Goal: Communication & Community: Answer question/provide support

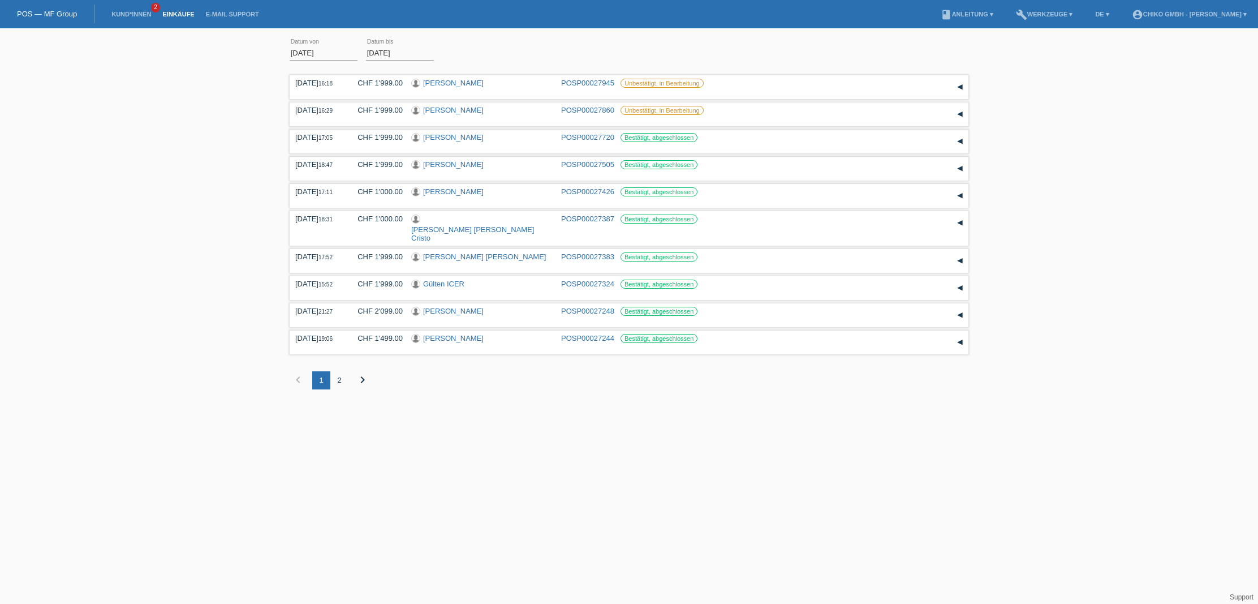
scroll to position [0, 1]
click at [171, 16] on link "Einkäufe" at bounding box center [178, 14] width 43 height 7
click at [130, 16] on link "Kund*innen" at bounding box center [131, 14] width 51 height 7
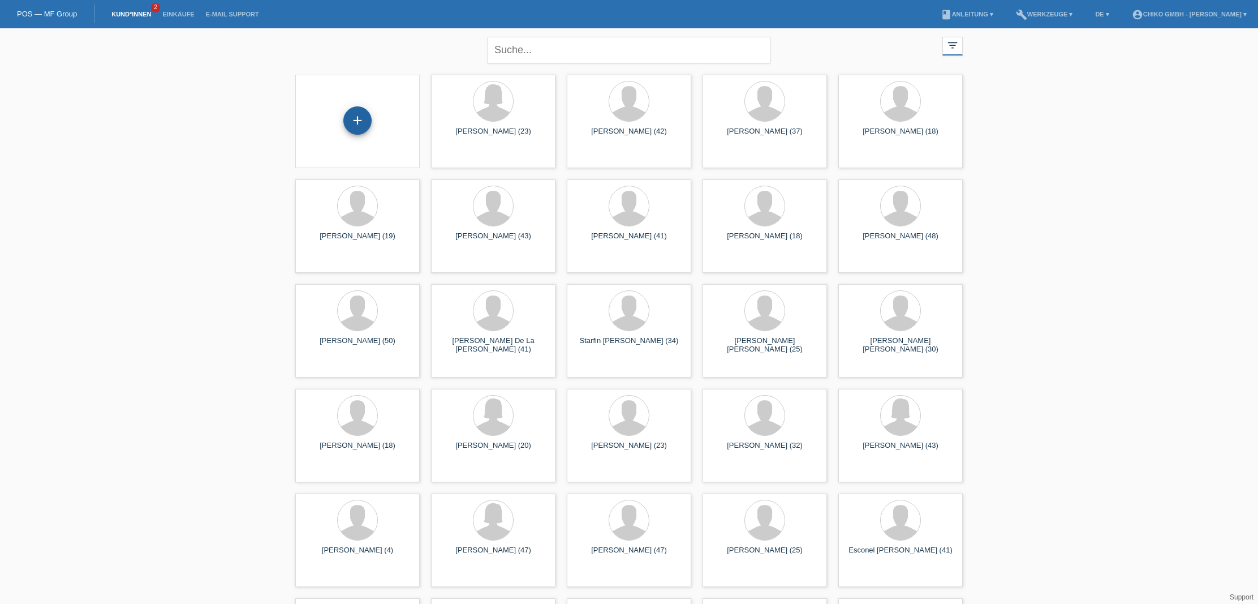
click at [363, 127] on div "+" at bounding box center [357, 120] width 28 height 28
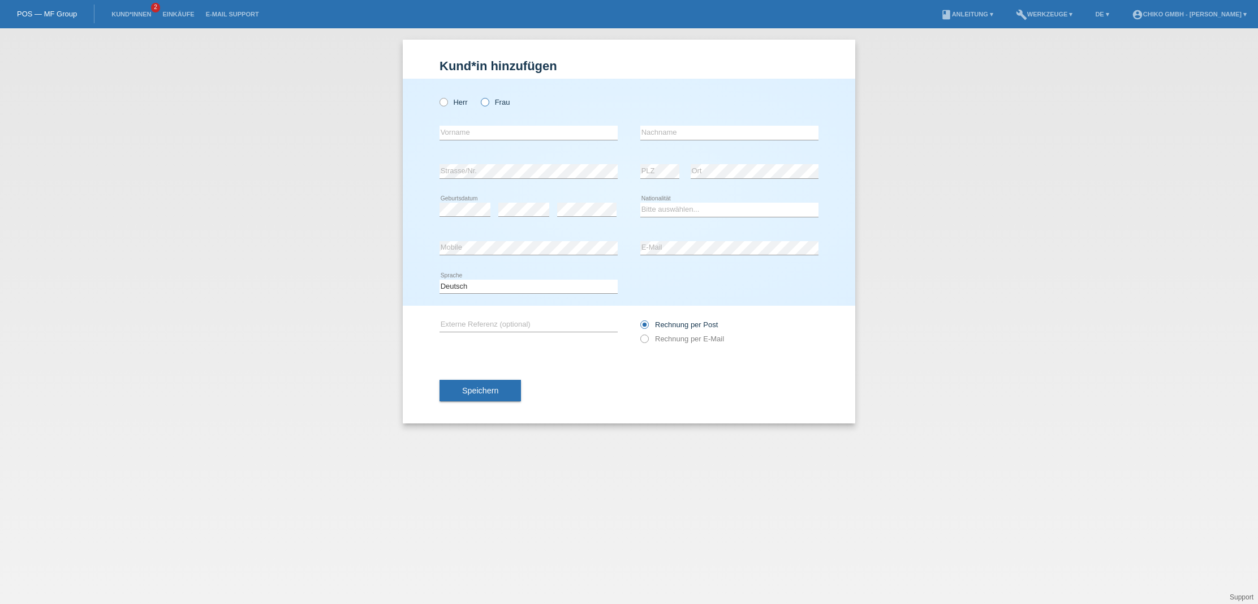
scroll to position [0, 1]
click at [501, 100] on label "Frau" at bounding box center [495, 102] width 29 height 8
click at [488, 100] on input "Frau" at bounding box center [484, 101] width 7 height 7
radio input "true"
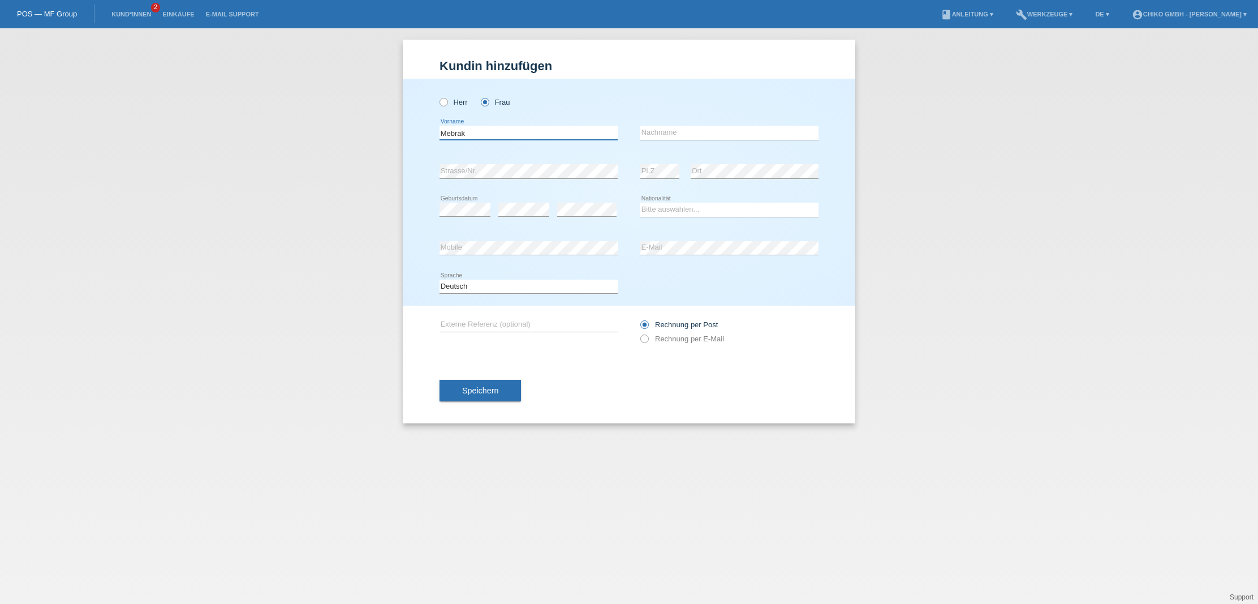
type input "Mebrak"
type input "J"
type input "Kifle"
select select "ER"
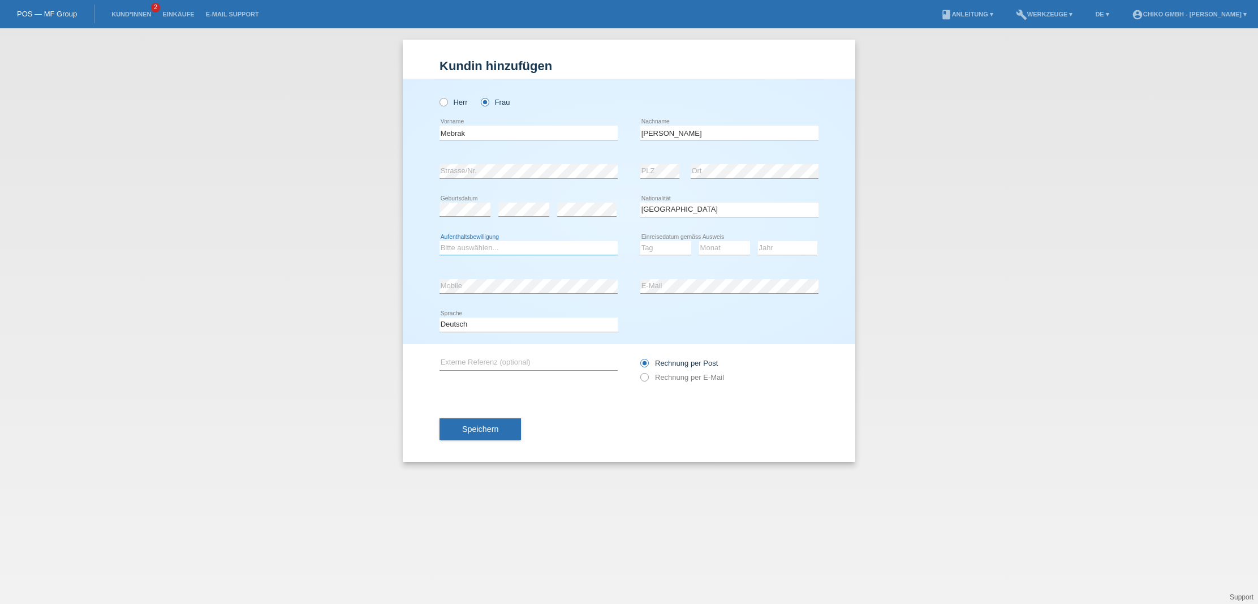
select select "B"
select select "05"
select select "07"
select select "2010"
click at [483, 431] on span "Speichern" at bounding box center [480, 428] width 36 height 9
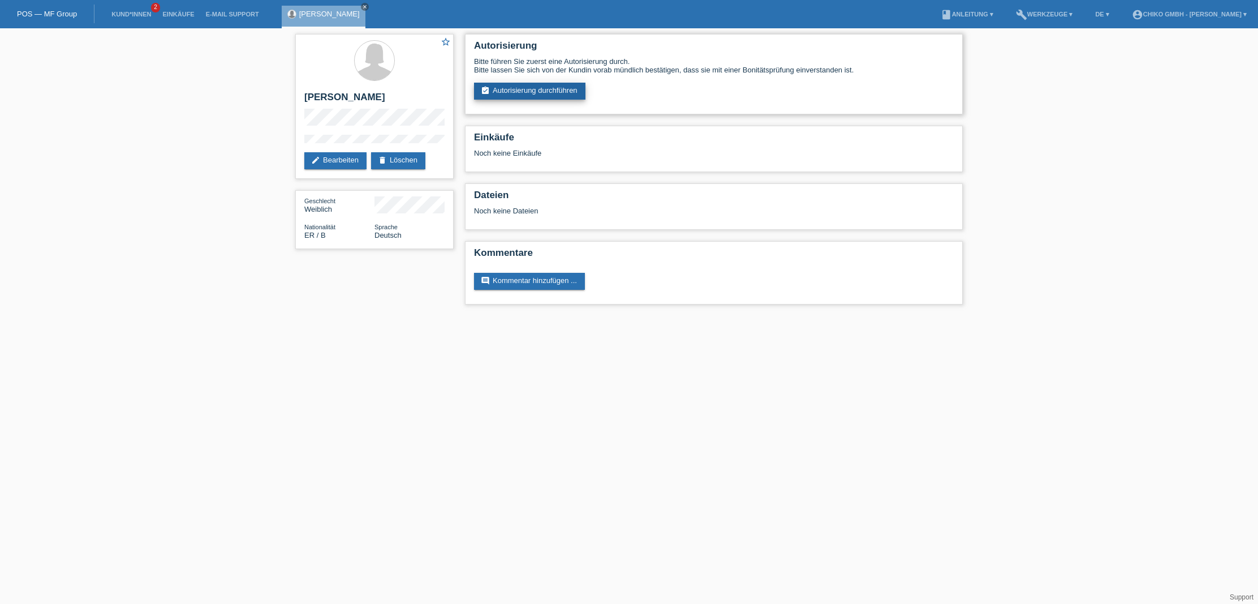
click at [542, 85] on link "assignment_turned_in Autorisierung durchführen" at bounding box center [529, 91] width 111 height 17
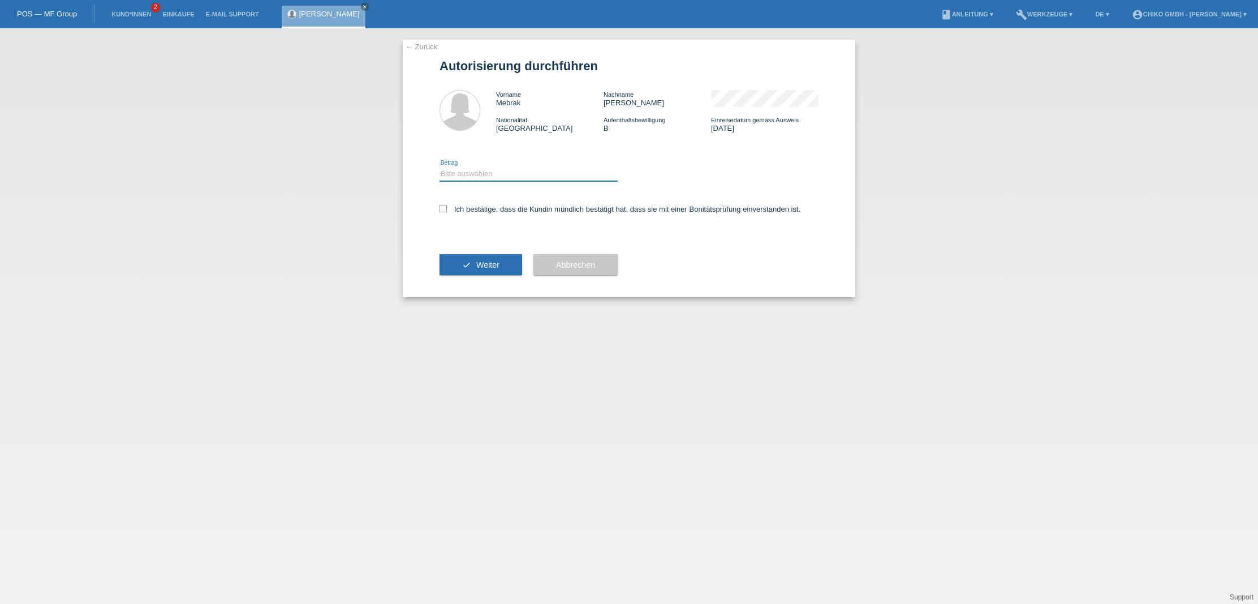
select select "2"
click at [463, 207] on label "Ich bestätige, dass die Kundin mündlich bestätigt hat, dass sie mit einer Bonit…" at bounding box center [620, 209] width 361 height 8
click at [447, 207] on input "Ich bestätige, dass die Kundin mündlich bestätigt hat, dass sie mit einer Bonit…" at bounding box center [443, 208] width 7 height 7
checkbox input "true"
click at [494, 269] on span "Weiter" at bounding box center [487, 264] width 23 height 9
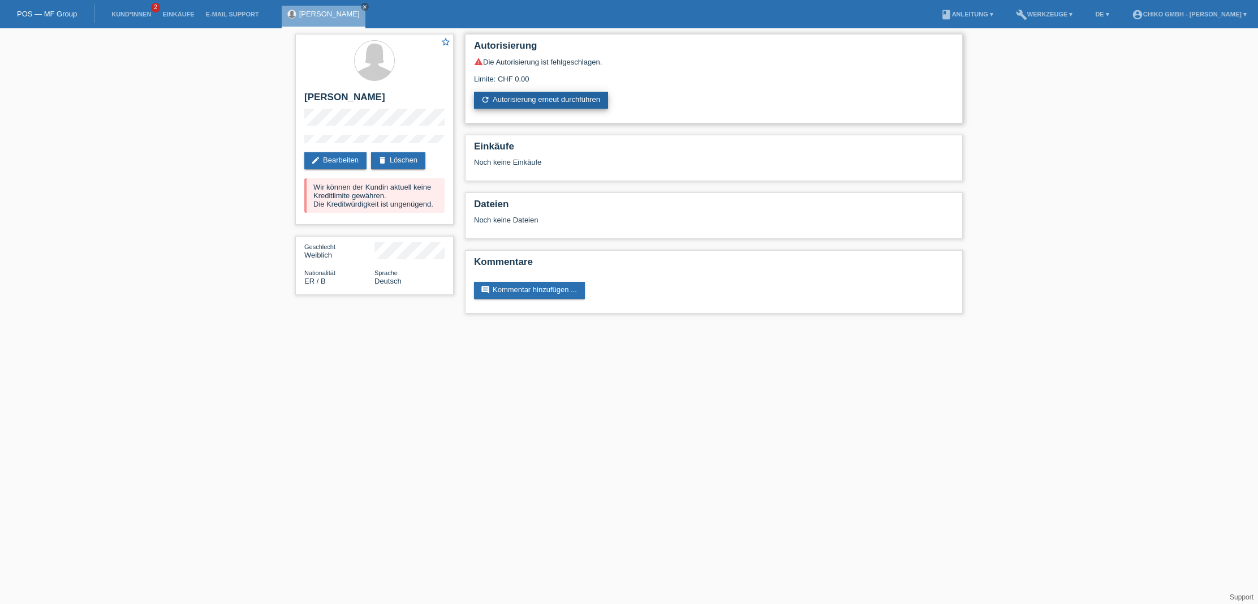
click at [550, 104] on link "refresh Autorisierung erneut durchführen" at bounding box center [541, 100] width 134 height 17
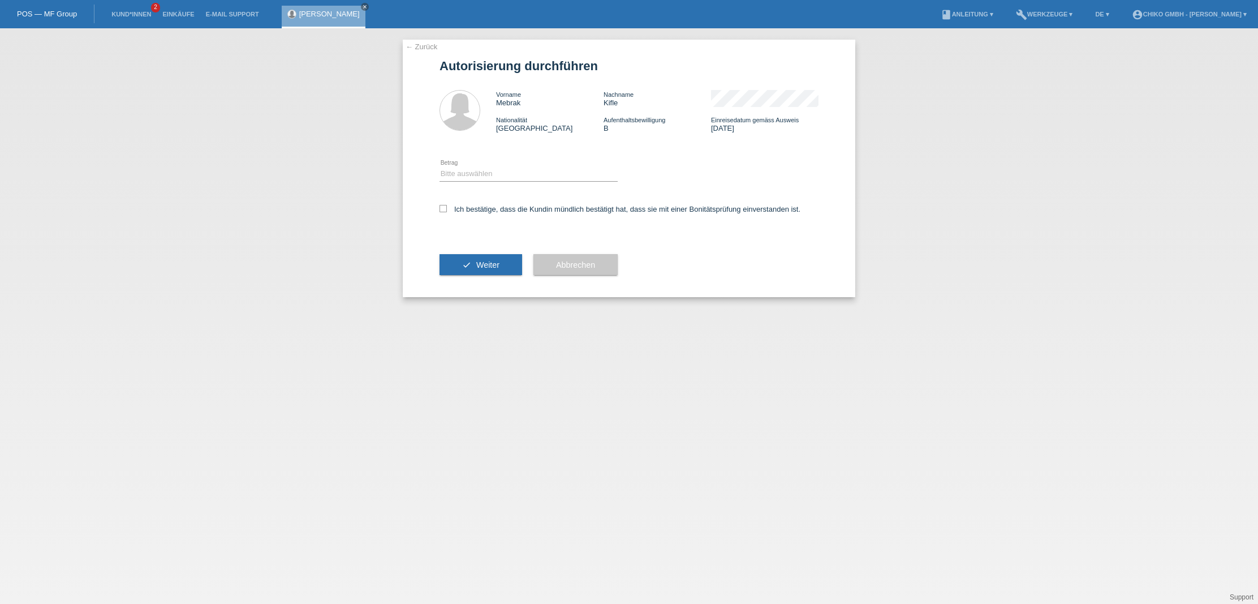
click at [489, 180] on div "Bitte auswählen CHF 1.00 - CHF 499.00 CHF 500.00 - CHF 1'999.00 CHF 2'000.00 - …" at bounding box center [529, 174] width 178 height 14
select select "2"
click at [443, 209] on icon at bounding box center [443, 208] width 7 height 7
click at [443, 209] on input "Ich bestätige, dass die Kundin mündlich bestätigt hat, dass sie mit einer Bonit…" at bounding box center [443, 208] width 7 height 7
checkbox input "true"
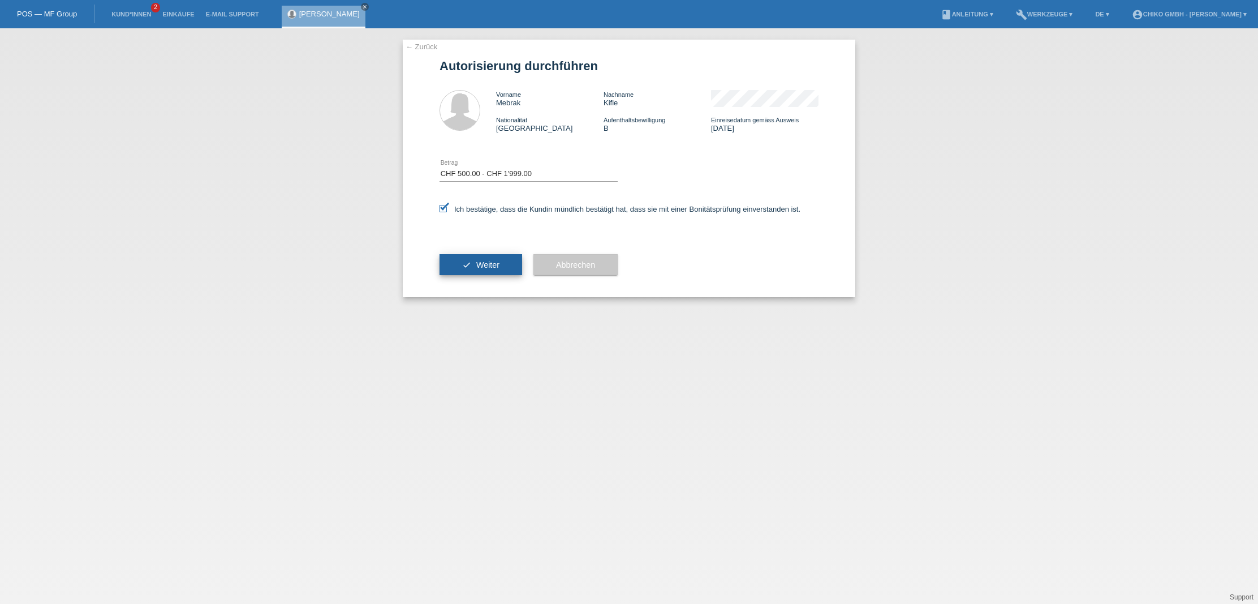
click at [485, 264] on span "Weiter" at bounding box center [487, 264] width 23 height 9
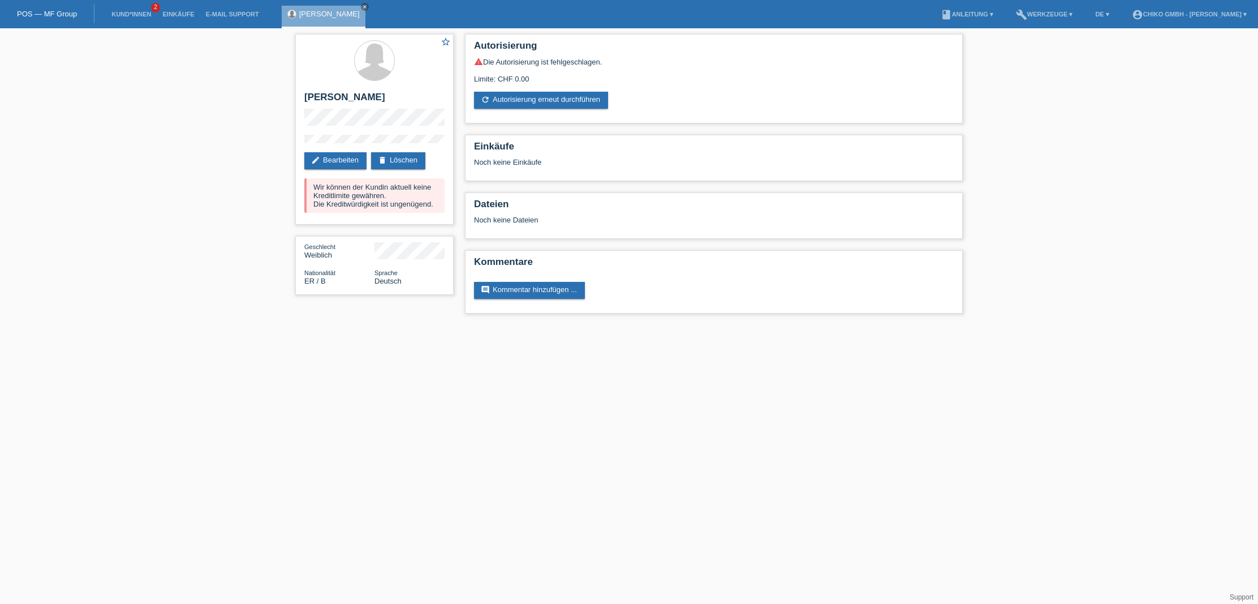
click at [29, 10] on link "POS — MF Group" at bounding box center [47, 14] width 60 height 8
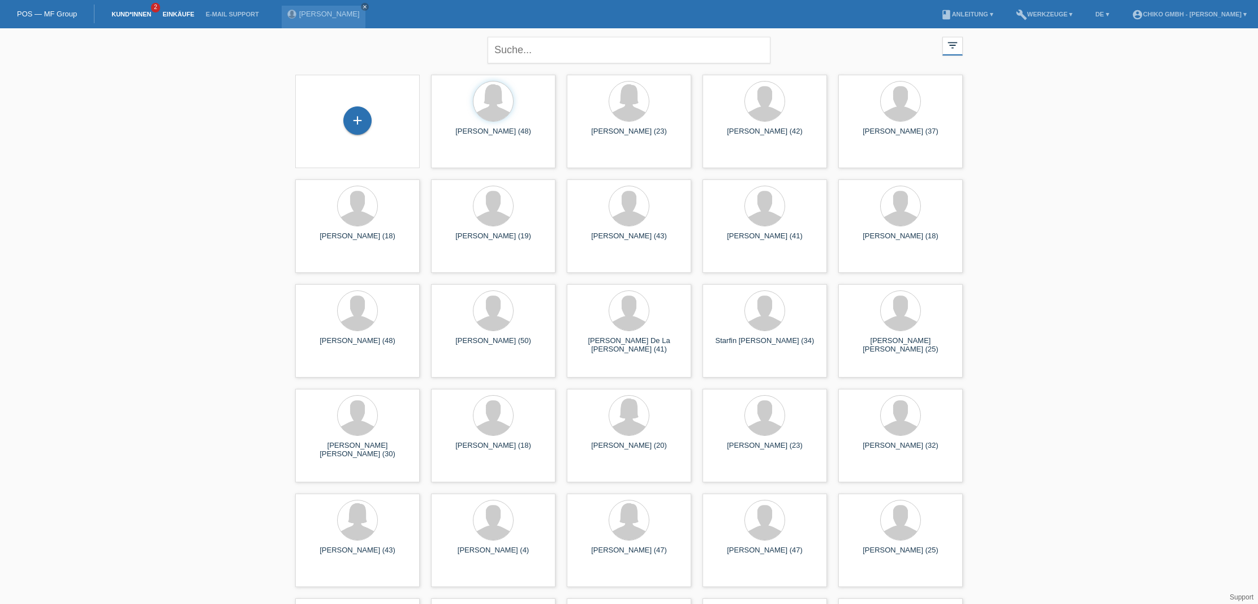
click at [182, 16] on link "Einkäufe" at bounding box center [178, 14] width 43 height 7
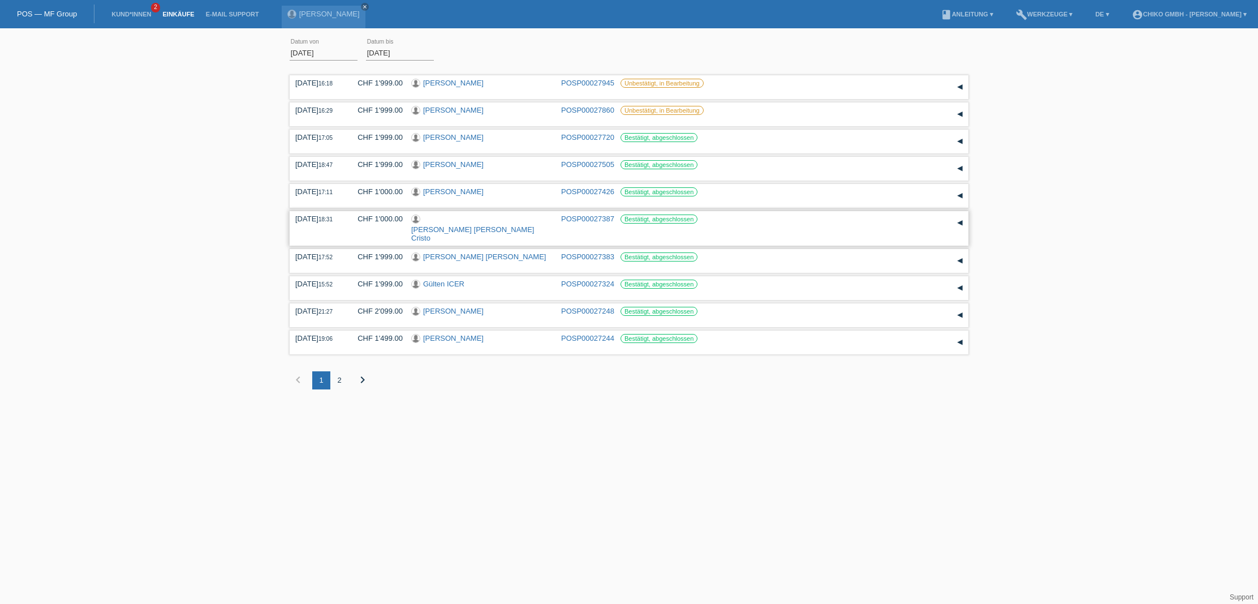
click at [444, 225] on link "Rui Pedro Quaresma Cristo" at bounding box center [472, 233] width 123 height 17
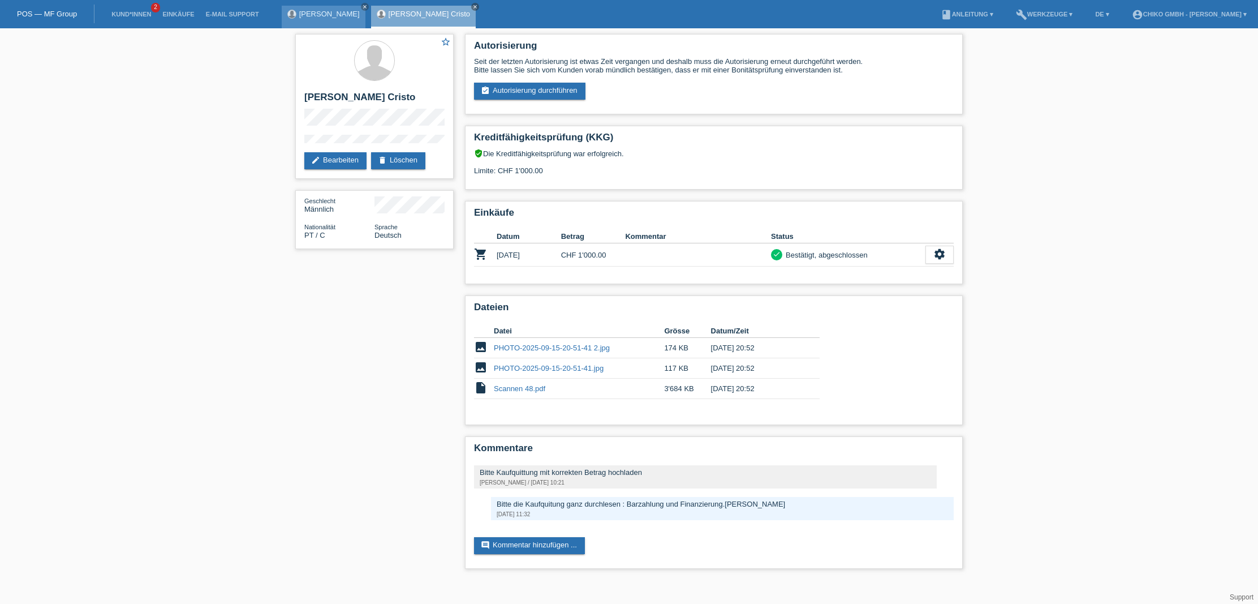
click at [317, 19] on div "[PERSON_NAME] close" at bounding box center [324, 17] width 84 height 23
click at [182, 17] on link "Einkäufe" at bounding box center [178, 14] width 43 height 7
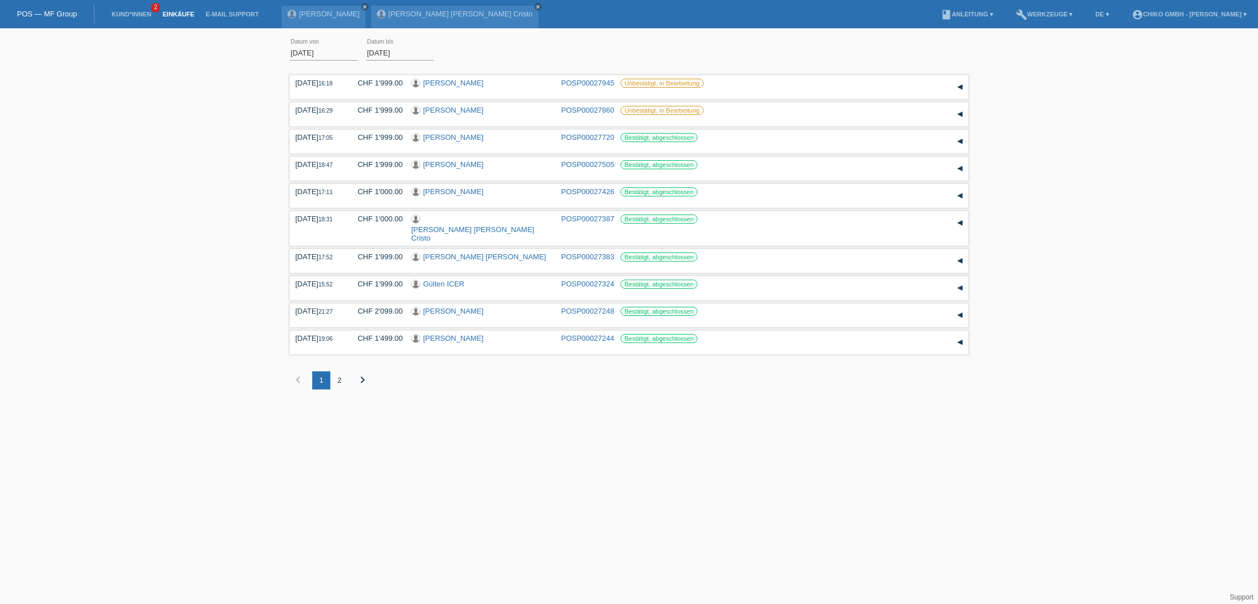
click at [183, 16] on link "Einkäufe" at bounding box center [178, 14] width 43 height 7
click at [240, 15] on link "E-Mail Support" at bounding box center [232, 14] width 64 height 7
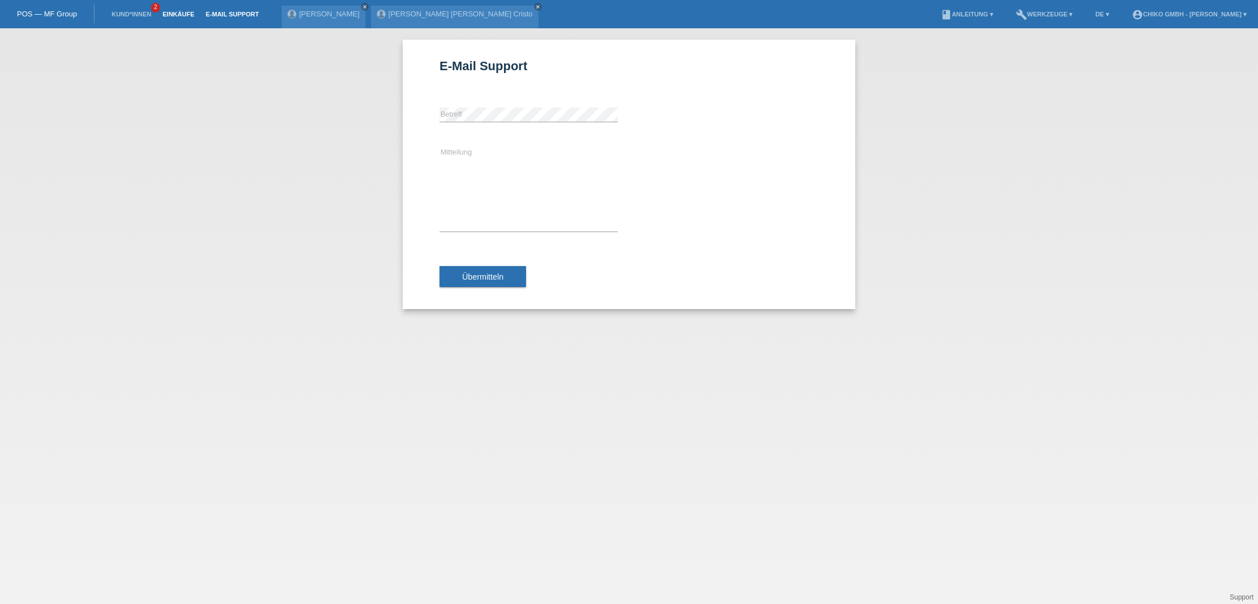
click at [177, 13] on link "Einkäufe" at bounding box center [178, 14] width 43 height 7
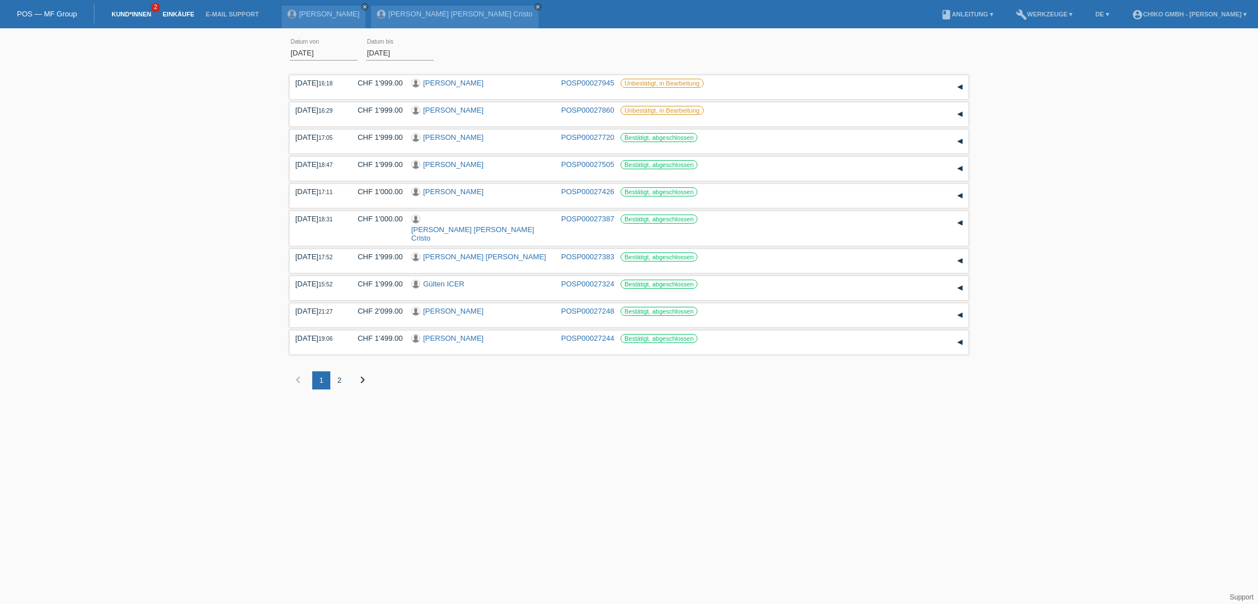
scroll to position [0, 1]
click at [126, 15] on link "Kund*innen" at bounding box center [131, 14] width 51 height 7
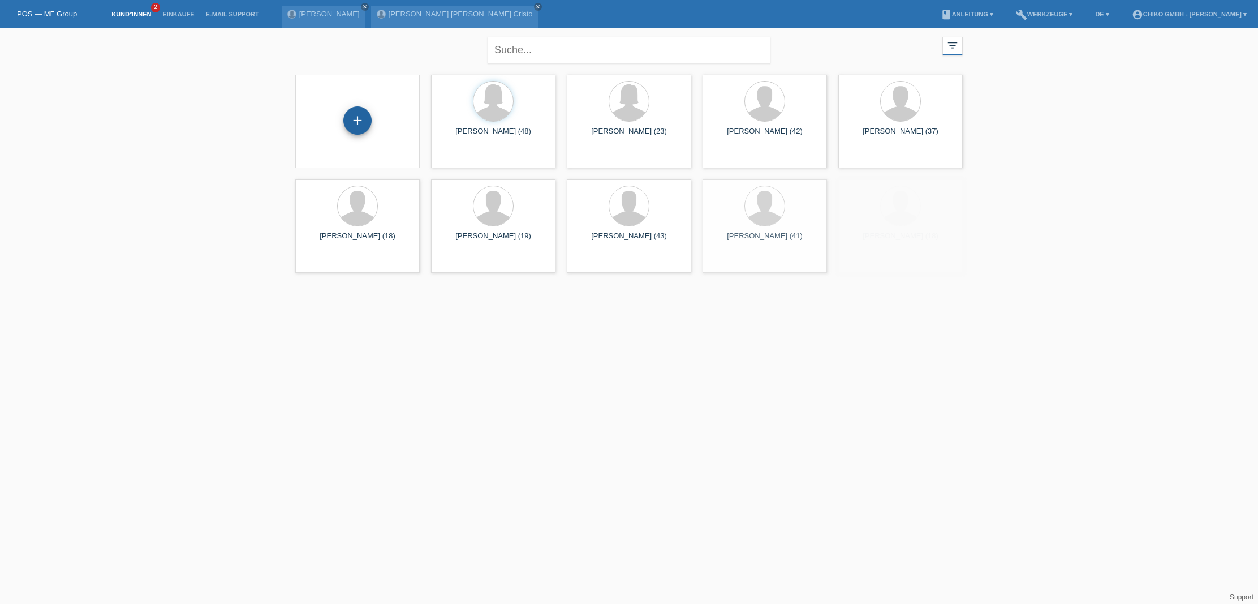
click at [356, 124] on div "+" at bounding box center [357, 120] width 28 height 28
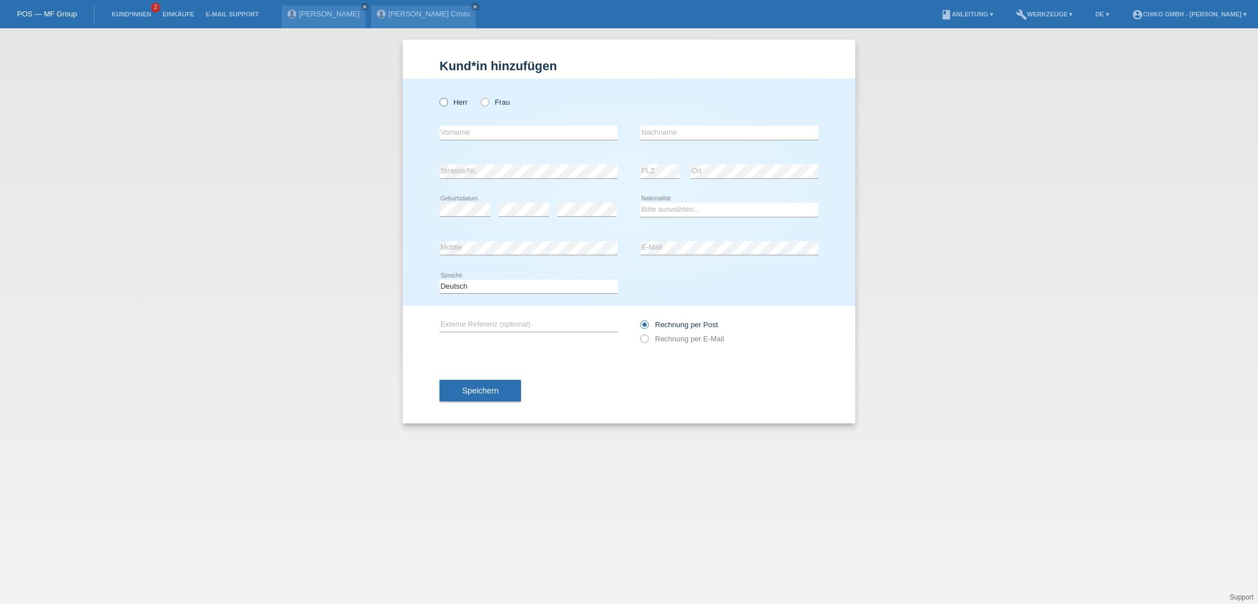
click at [454, 102] on label "Herr" at bounding box center [454, 102] width 28 height 8
click at [447, 102] on input "Herr" at bounding box center [443, 101] width 7 height 7
radio input "true"
type input "Murat"
type input "Ucan"
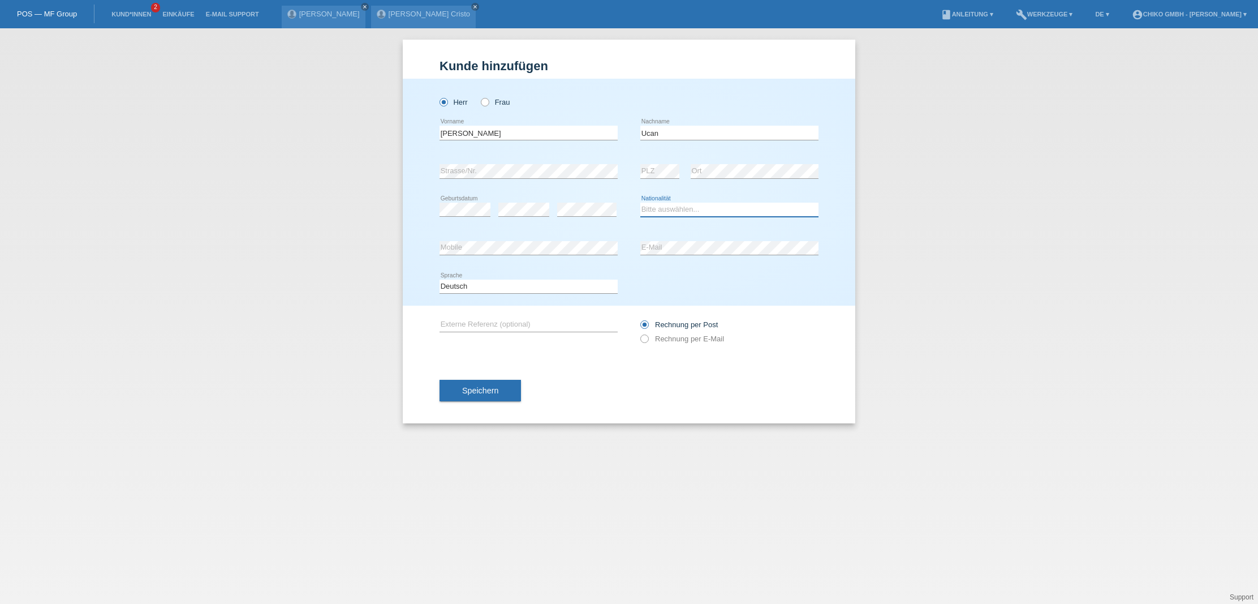
select select "CH"
drag, startPoint x: 585, startPoint y: 356, endPoint x: 626, endPoint y: 293, distance: 74.9
click at [586, 354] on div "error Externe Referenz (optional) Rechnung per Post" at bounding box center [629, 332] width 379 height 52
click at [501, 388] on button "Speichern" at bounding box center [480, 390] width 81 height 21
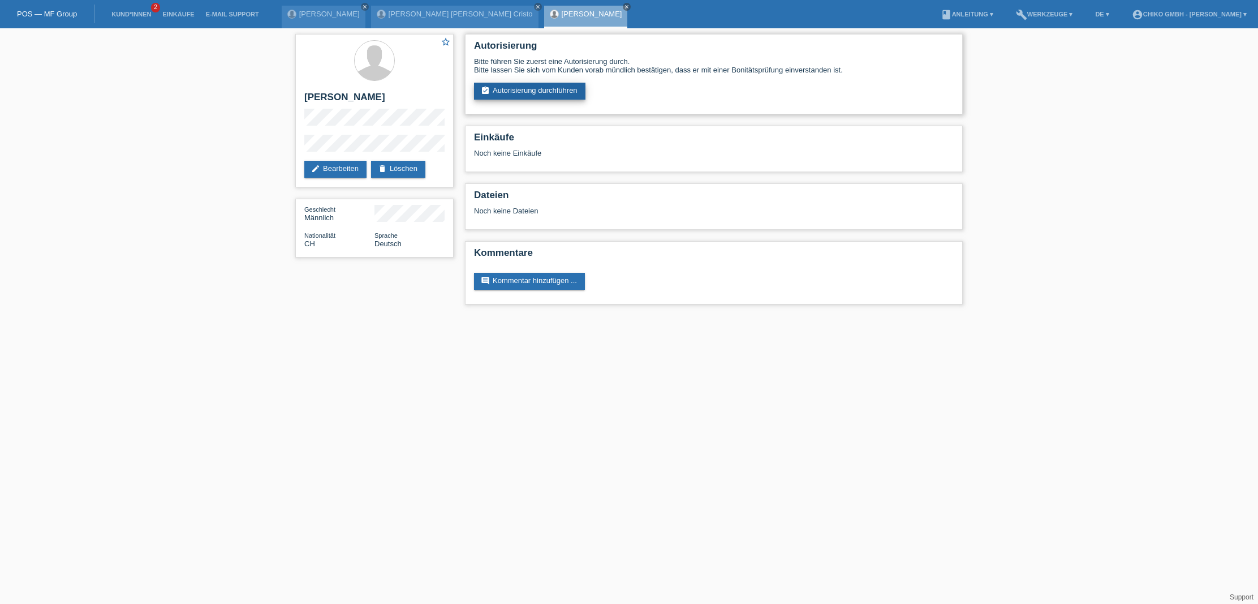
click at [547, 92] on link "assignment_turned_in Autorisierung durchführen" at bounding box center [529, 91] width 111 height 17
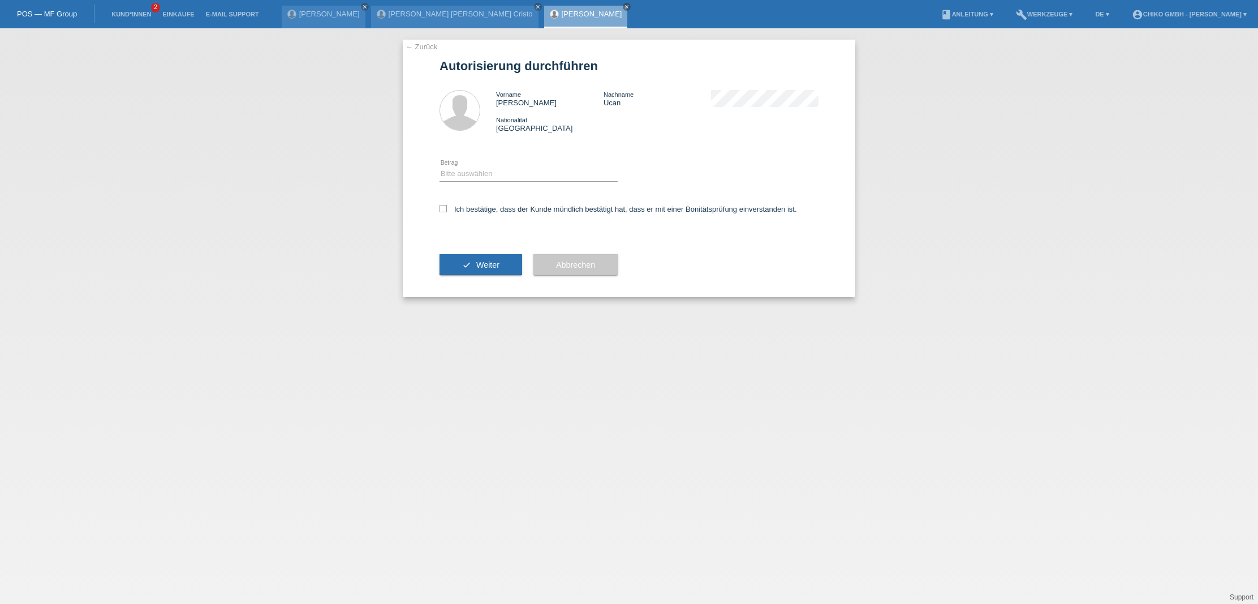
click at [544, 164] on div "Bitte auswählen CHF 1.00 - CHF 499.00 CHF 500.00 - CHF 1'999.00 CHF 2'000.00 - …" at bounding box center [529, 174] width 178 height 38
select select "2"
drag, startPoint x: 455, startPoint y: 205, endPoint x: 471, endPoint y: 225, distance: 25.4
click at [455, 205] on label "Ich bestätige, dass der Kunde mündlich bestätigt hat, dass er mit einer Bonität…" at bounding box center [619, 209] width 358 height 8
click at [447, 205] on input "Ich bestätige, dass der Kunde mündlich bestätigt hat, dass er mit einer Bonität…" at bounding box center [443, 208] width 7 height 7
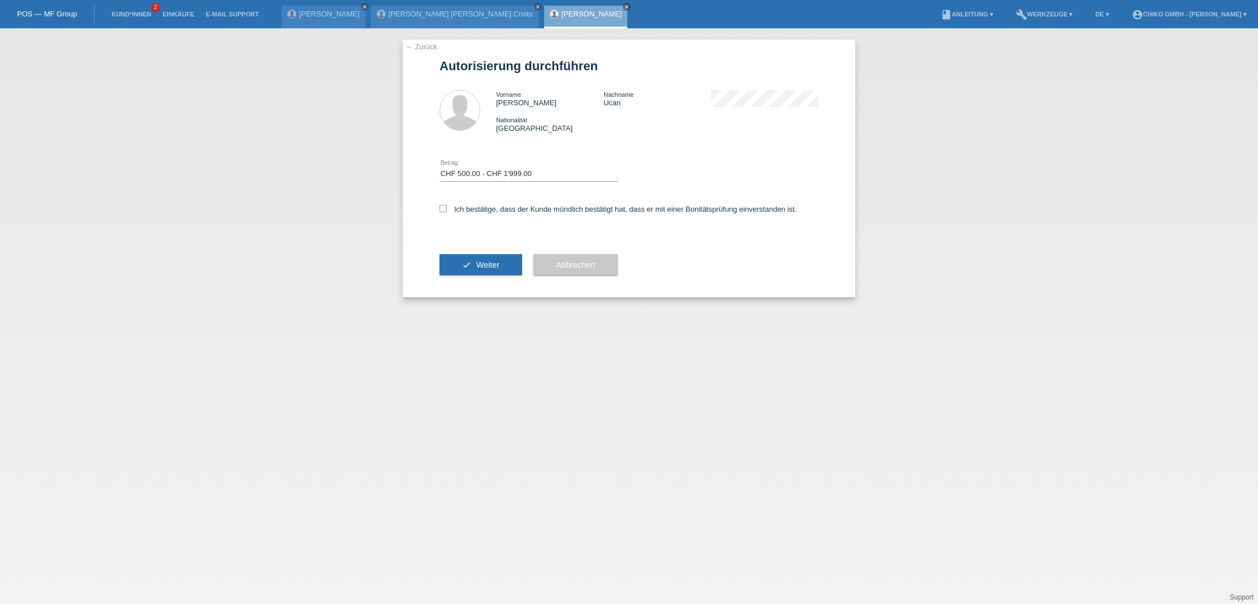
checkbox input "true"
click at [496, 271] on button "check Weiter" at bounding box center [481, 264] width 83 height 21
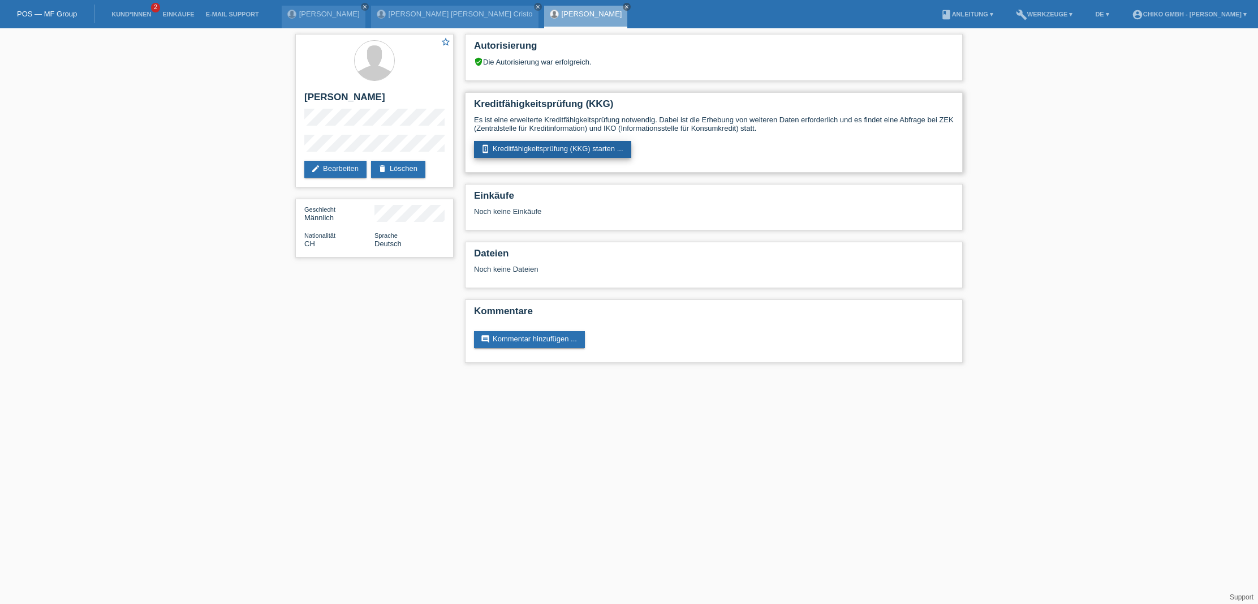
click at [551, 147] on link "perm_device_information Kreditfähigkeitsprüfung (KKG) starten ..." at bounding box center [552, 149] width 157 height 17
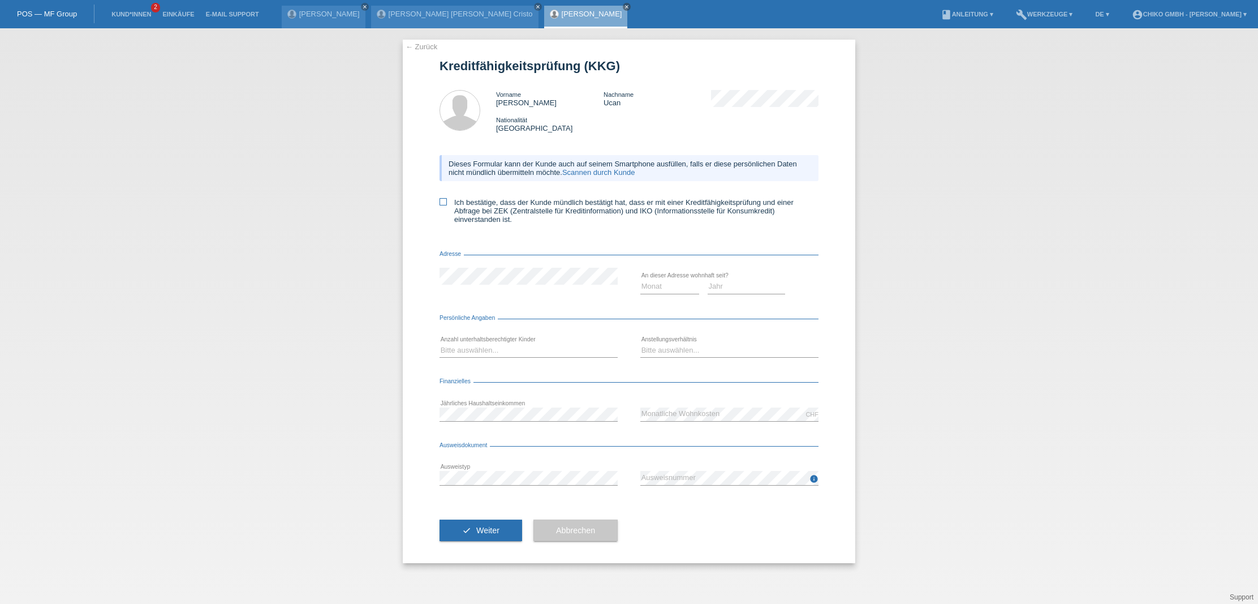
click at [511, 209] on label "Ich bestätige, dass der Kunde mündlich bestätigt hat, dass er mit einer Kreditf…" at bounding box center [629, 210] width 379 height 25
click at [447, 205] on input "Ich bestätige, dass der Kunde mündlich bestätigt hat, dass er mit einer Kreditf…" at bounding box center [443, 201] width 7 height 7
checkbox input "true"
select select "01"
select select "2014"
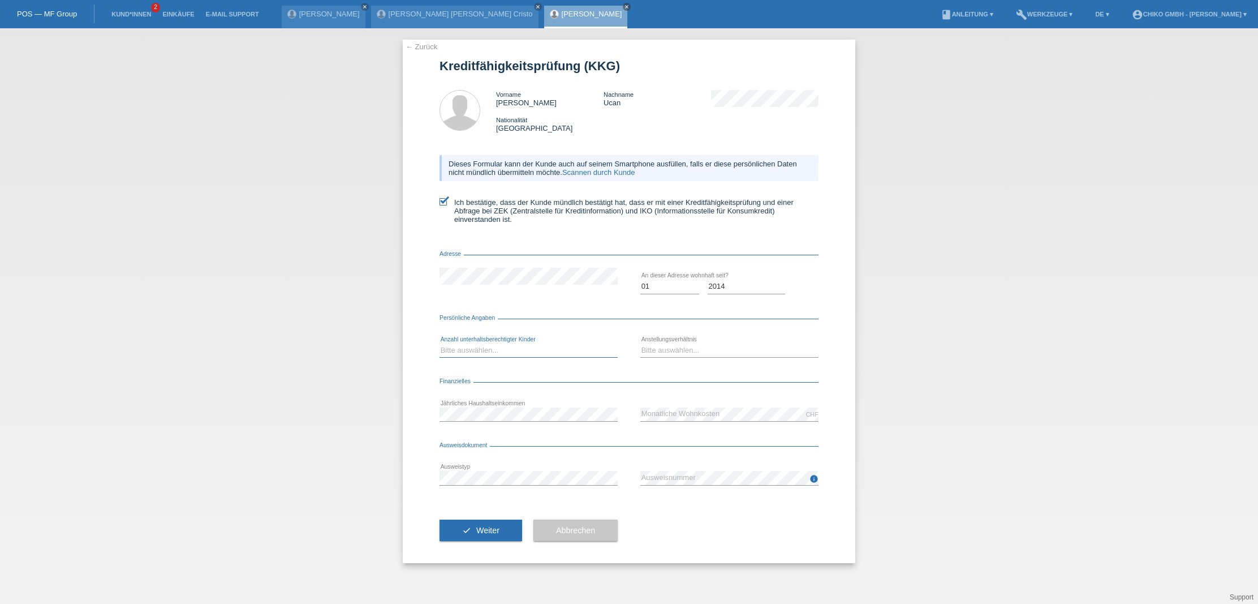
select select "2"
select select "UNLIMITED"
click at [498, 529] on span "Weiter" at bounding box center [487, 530] width 23 height 9
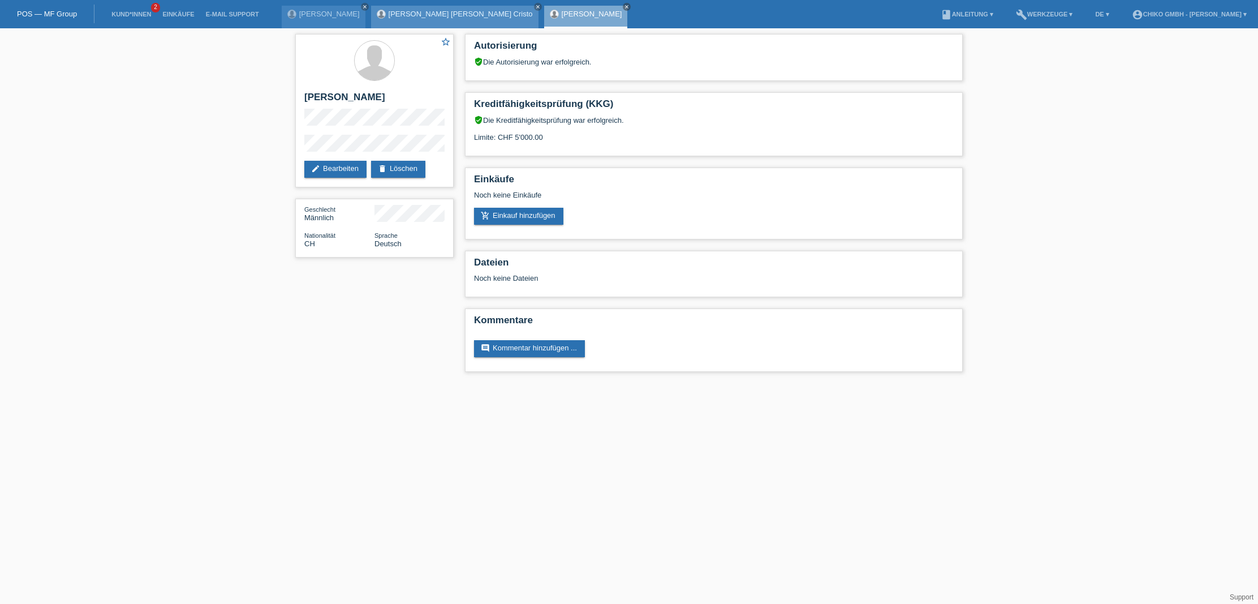
click at [407, 15] on link "[PERSON_NAME] Cristo" at bounding box center [461, 14] width 144 height 8
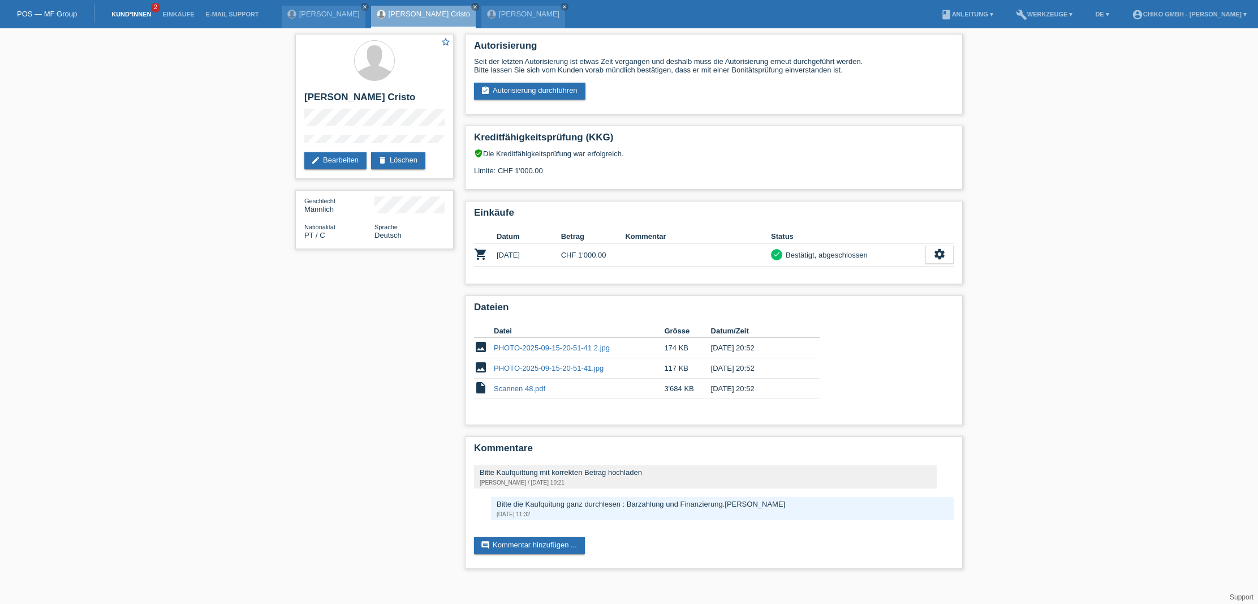
click at [135, 14] on link "Kund*innen" at bounding box center [131, 14] width 51 height 7
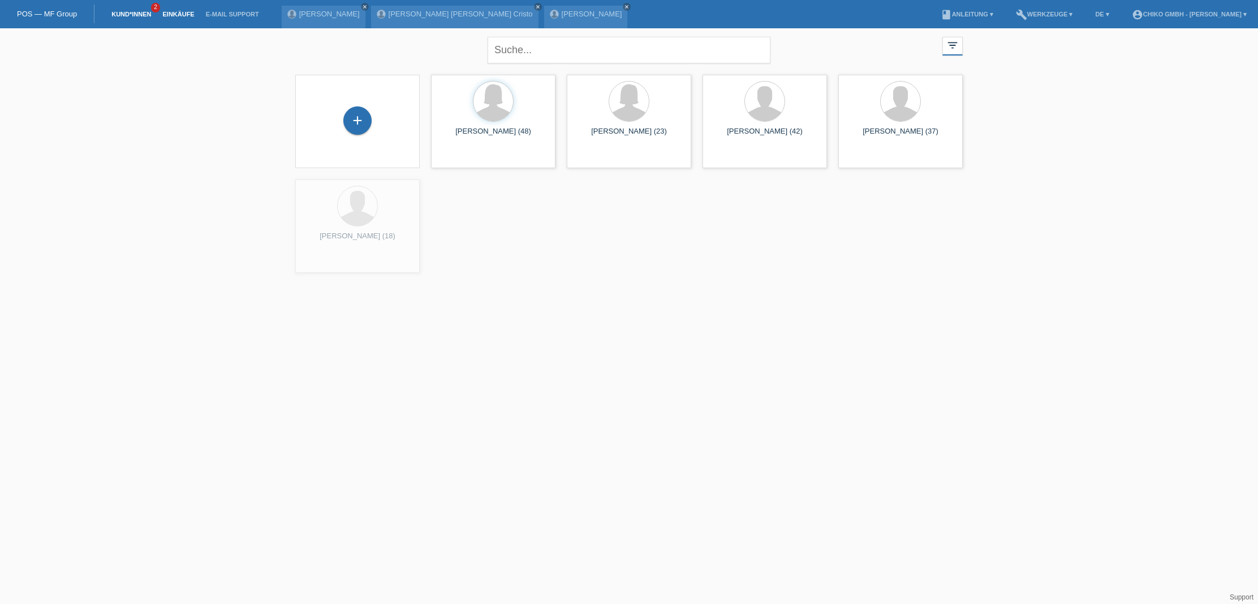
click at [181, 16] on link "Einkäufe" at bounding box center [178, 14] width 43 height 7
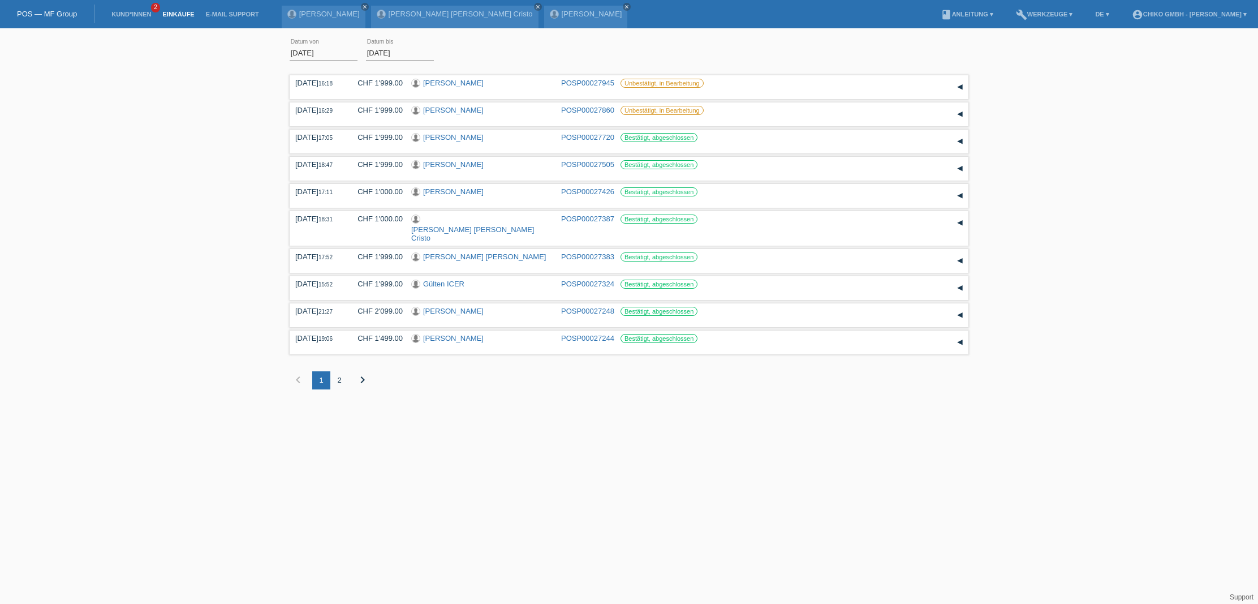
click at [35, 16] on link "POS — MF Group" at bounding box center [47, 14] width 60 height 8
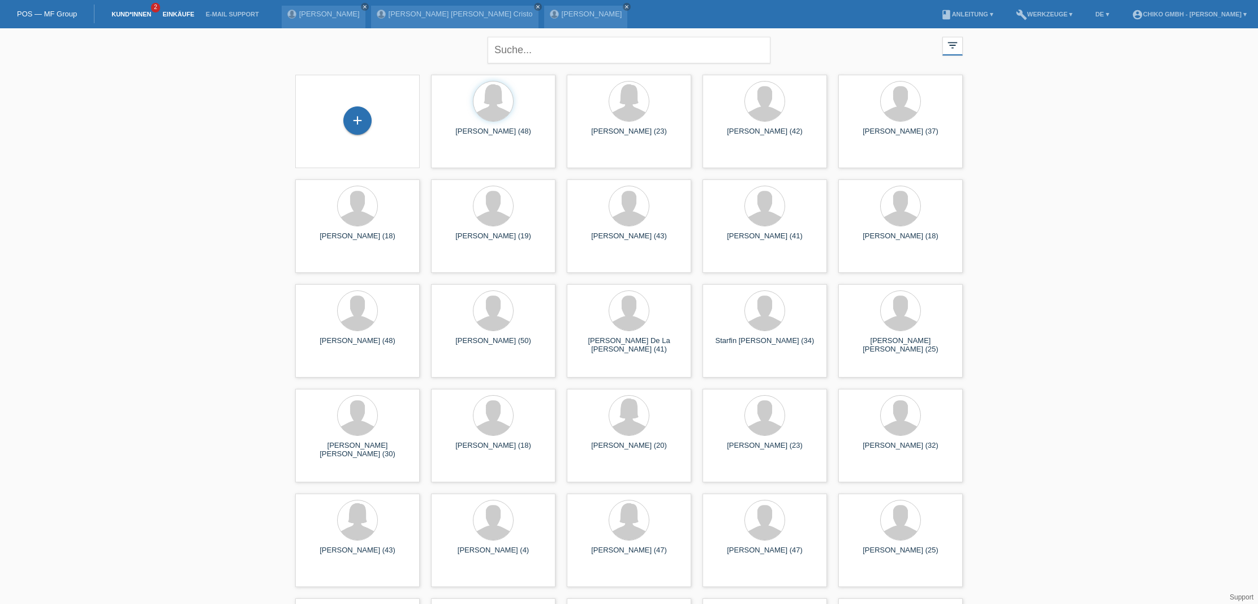
click at [183, 16] on link "Einkäufe" at bounding box center [178, 14] width 43 height 7
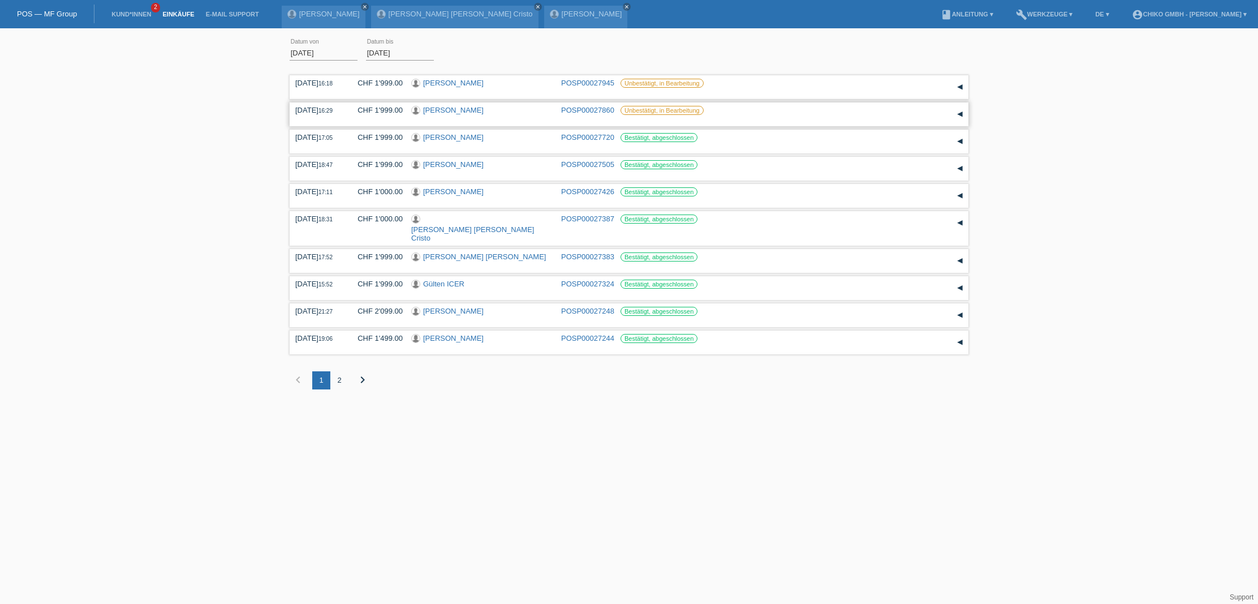
click at [457, 113] on link "[PERSON_NAME]" at bounding box center [453, 110] width 61 height 8
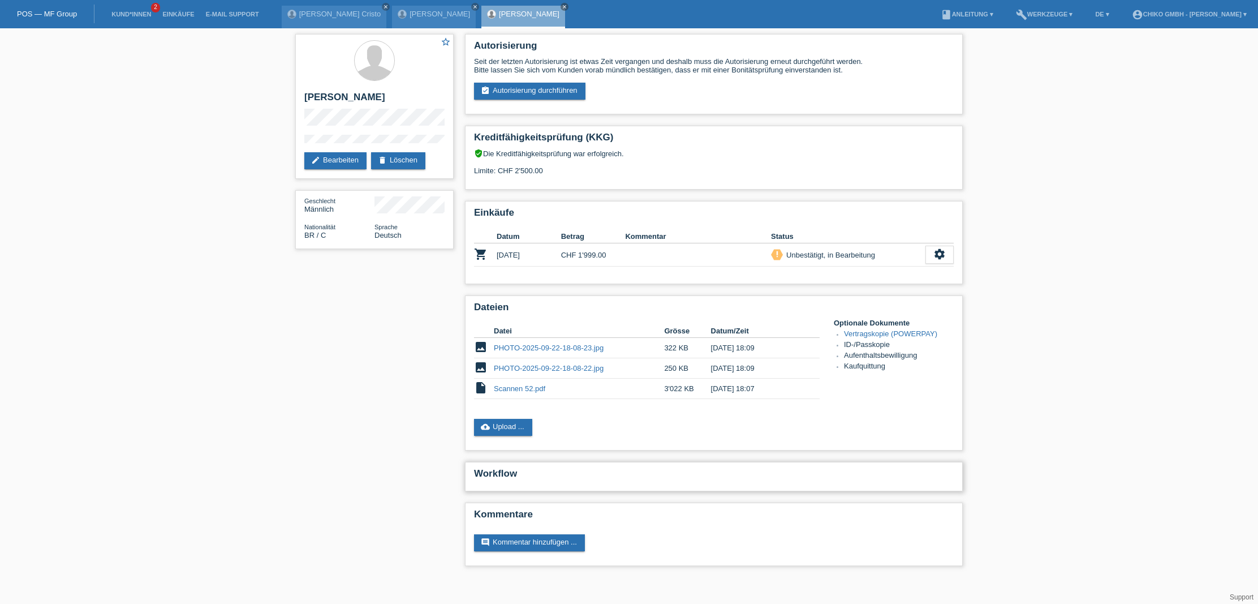
drag, startPoint x: 509, startPoint y: 475, endPoint x: 520, endPoint y: 478, distance: 11.5
click at [510, 475] on h2 "Workflow" at bounding box center [714, 476] width 480 height 17
drag, startPoint x: 530, startPoint y: 477, endPoint x: 459, endPoint y: 472, distance: 71.4
click at [459, 472] on div "star_border [PERSON_NAME] edit Bearbeiten delete Löschen Geschlecht Männlich Na…" at bounding box center [629, 302] width 679 height 549
click at [532, 479] on h2 "Workflow" at bounding box center [714, 476] width 480 height 17
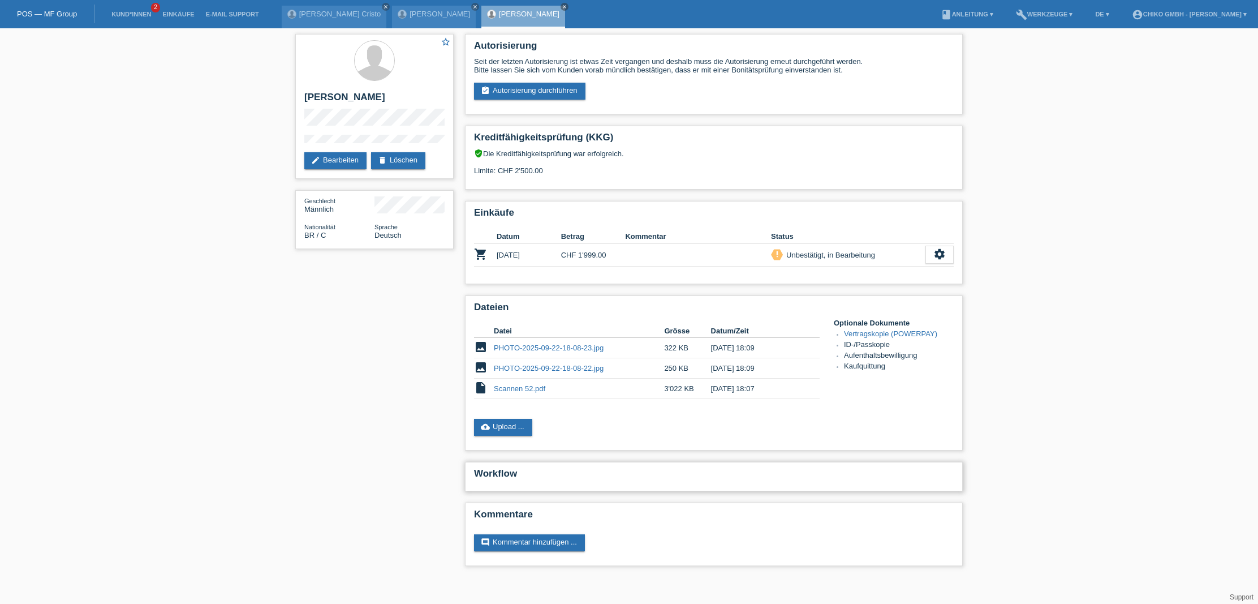
click at [532, 478] on h2 "Workflow" at bounding box center [714, 476] width 480 height 17
drag, startPoint x: 531, startPoint y: 476, endPoint x: 453, endPoint y: 471, distance: 77.7
click at [453, 471] on div "star_border Edney Souza De Araujo Filho edit Bearbeiten delete Löschen Geschlec…" at bounding box center [629, 302] width 679 height 549
click at [176, 15] on link "Einkäufe" at bounding box center [178, 14] width 43 height 7
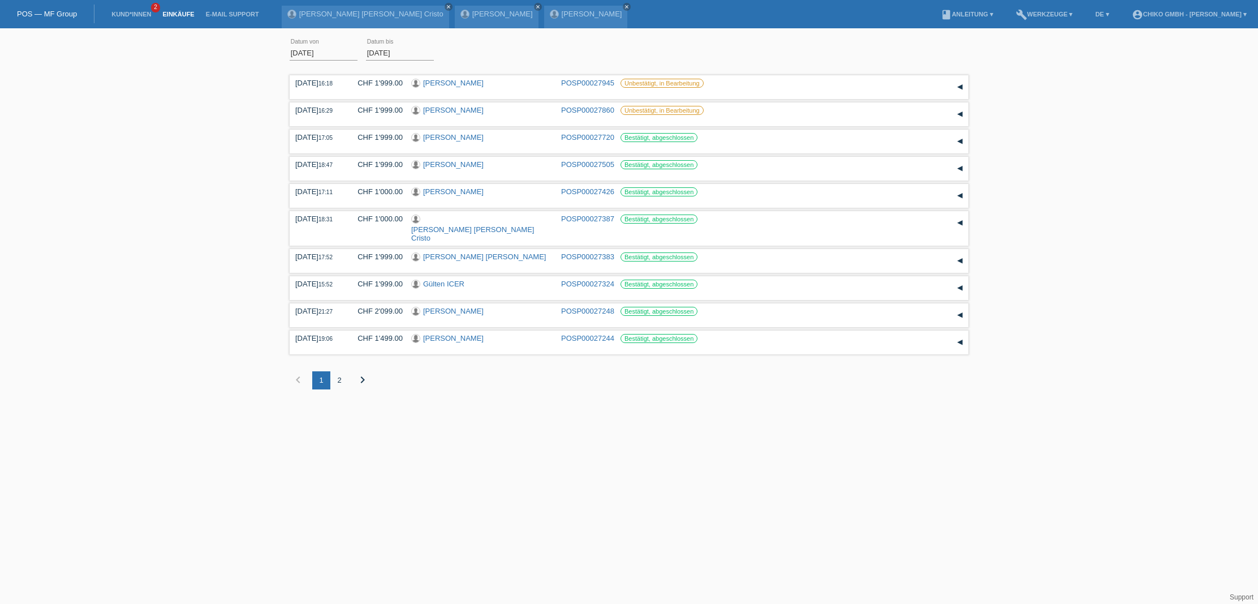
click at [54, 14] on link "POS — MF Group" at bounding box center [47, 14] width 60 height 8
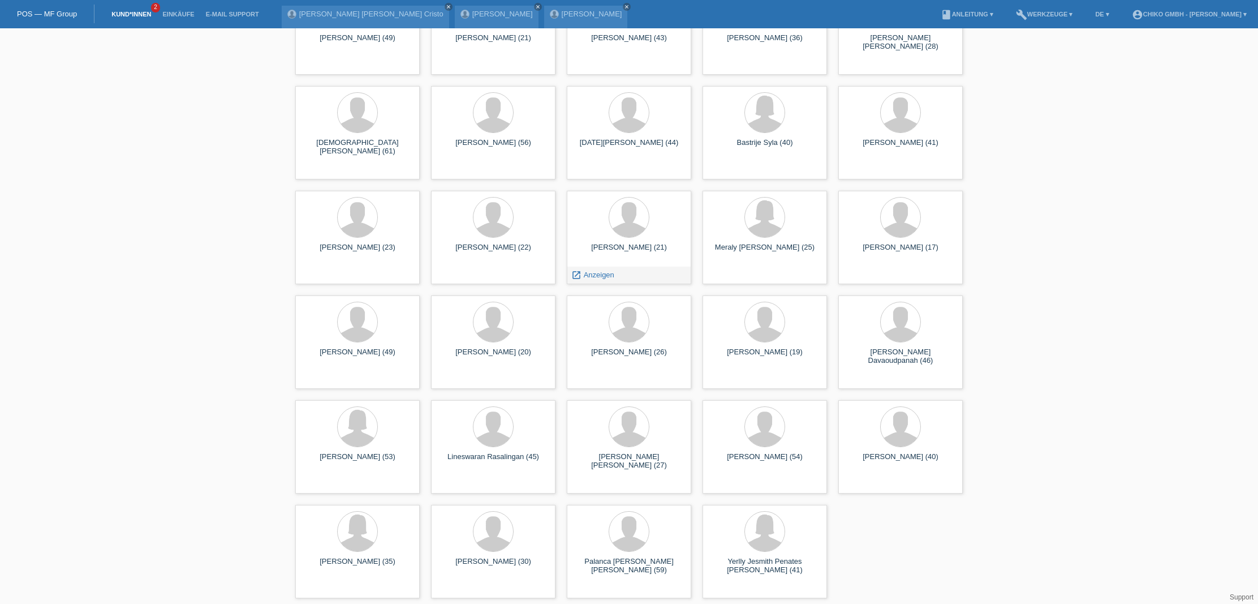
scroll to position [1245, 0]
click at [960, 15] on link "book Anleitung ▾" at bounding box center [967, 14] width 64 height 7
click at [1189, 12] on link "account_circle Chiko GmbH - Mandeep Singh ▾" at bounding box center [1189, 14] width 126 height 7
drag, startPoint x: 1066, startPoint y: 72, endPoint x: 1071, endPoint y: 51, distance: 20.9
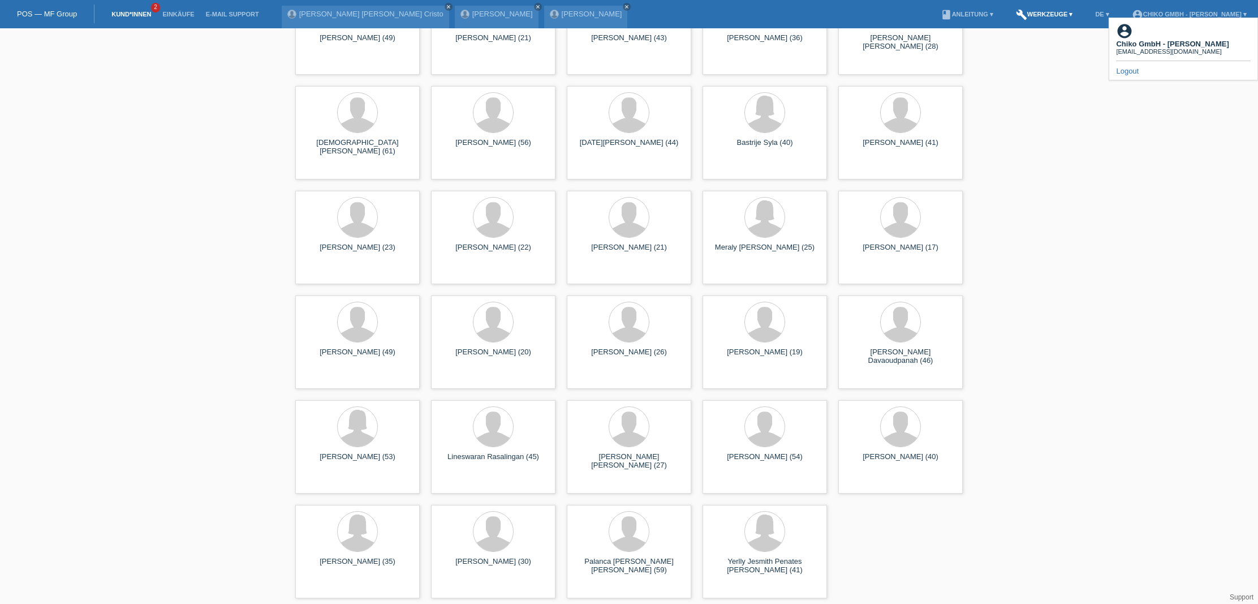
click at [1043, 13] on link "build Werkzeuge ▾" at bounding box center [1044, 14] width 68 height 7
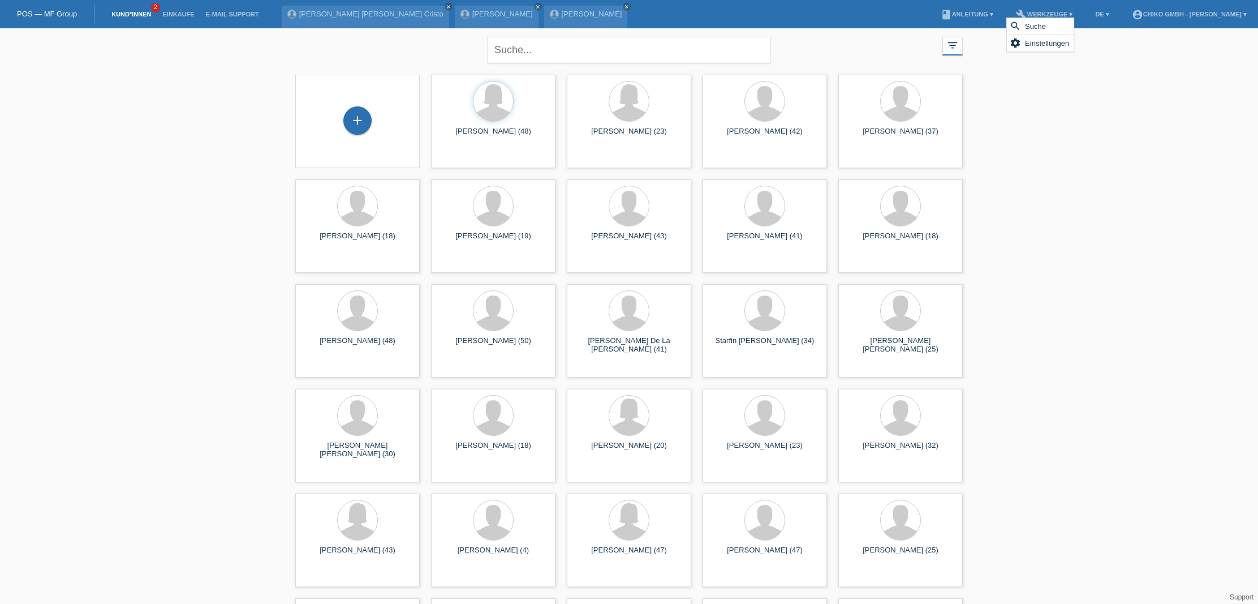
scroll to position [0, 0]
click at [955, 46] on icon "filter_list" at bounding box center [953, 45] width 12 height 12
click at [234, 17] on link "E-Mail Support" at bounding box center [232, 14] width 64 height 7
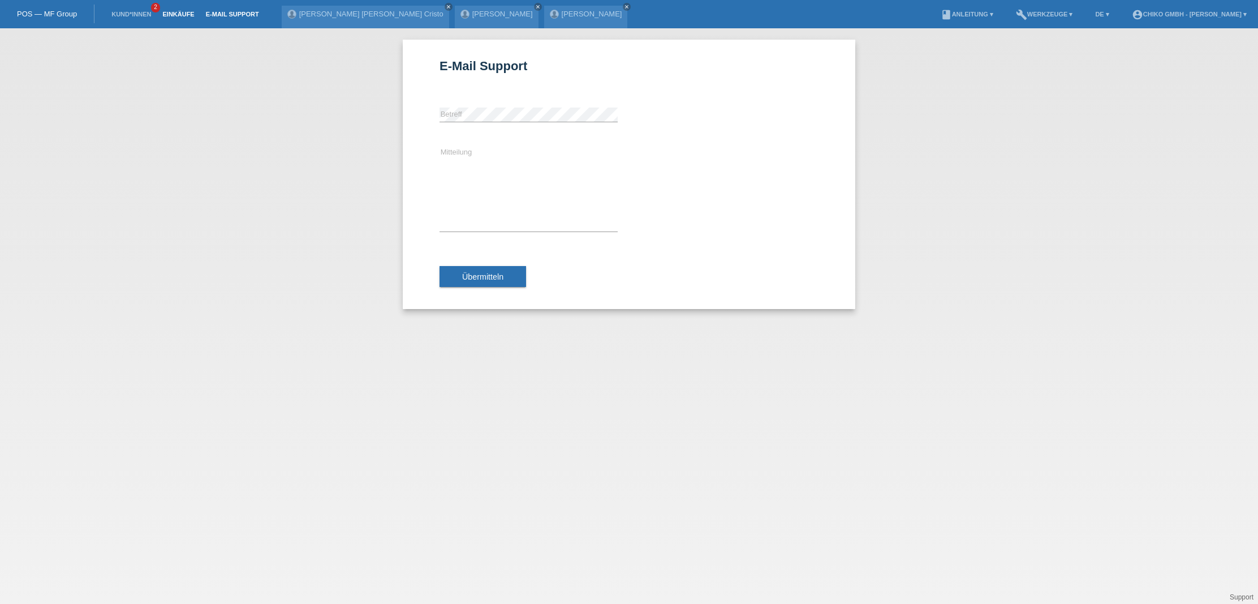
click at [170, 13] on link "Einkäufe" at bounding box center [178, 14] width 43 height 7
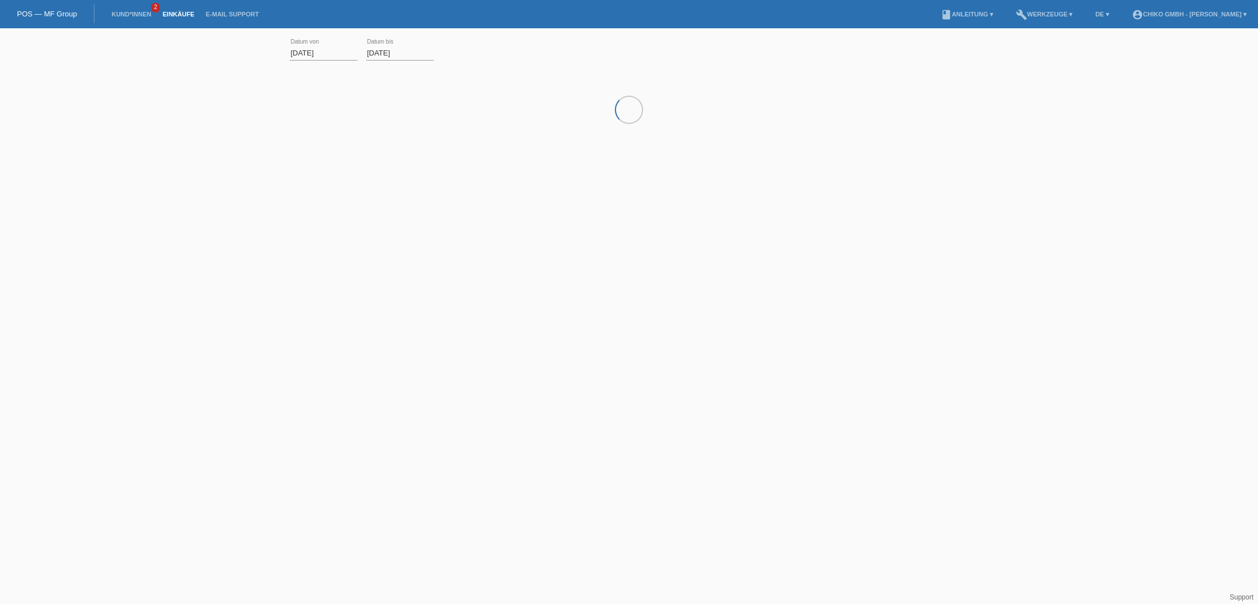
click at [63, 16] on link "POS — MF Group" at bounding box center [47, 14] width 60 height 8
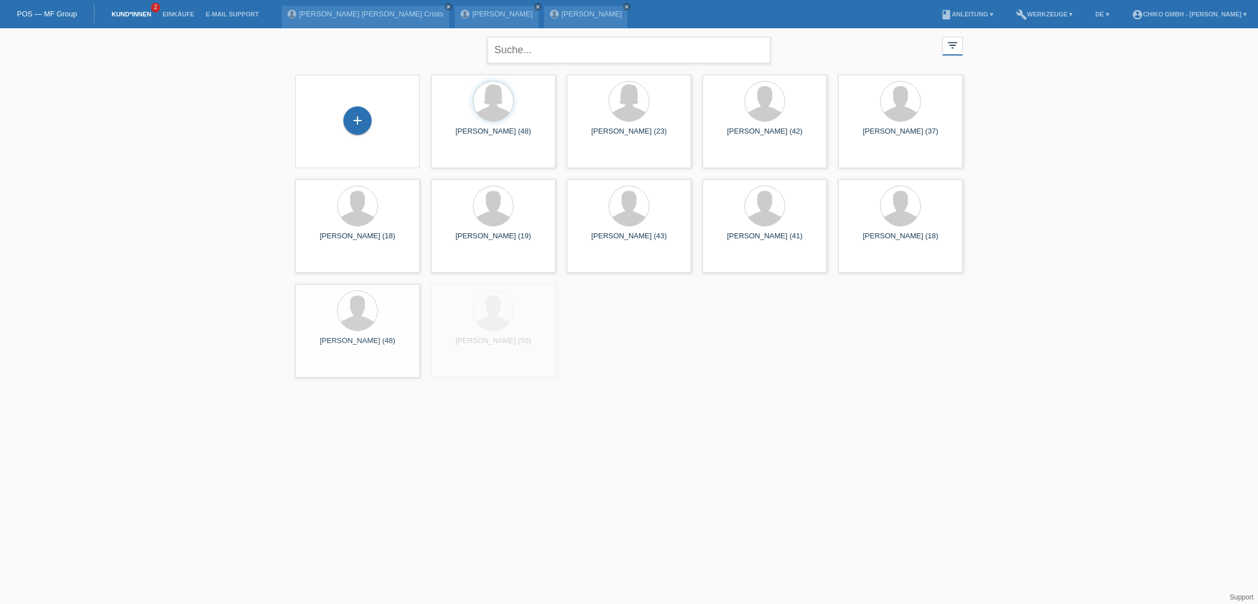
scroll to position [0, 1]
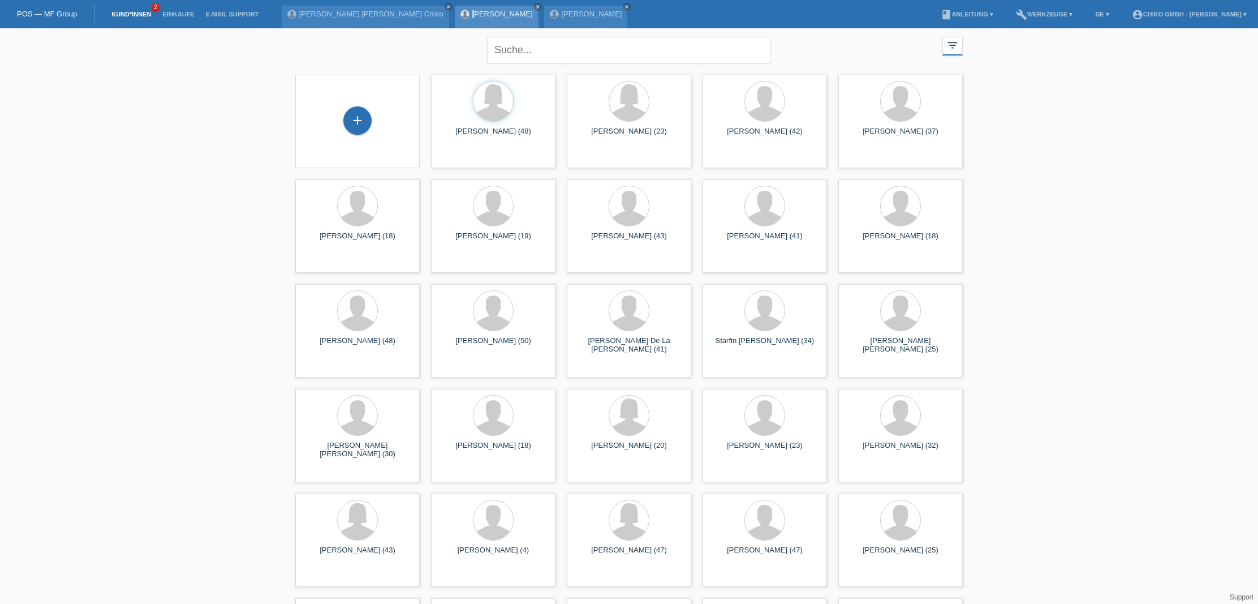
drag, startPoint x: 426, startPoint y: 9, endPoint x: 429, endPoint y: 15, distance: 6.6
click at [455, 12] on div "Murat Ucan close" at bounding box center [497, 17] width 84 height 23
click at [472, 17] on link "[PERSON_NAME]" at bounding box center [502, 14] width 61 height 8
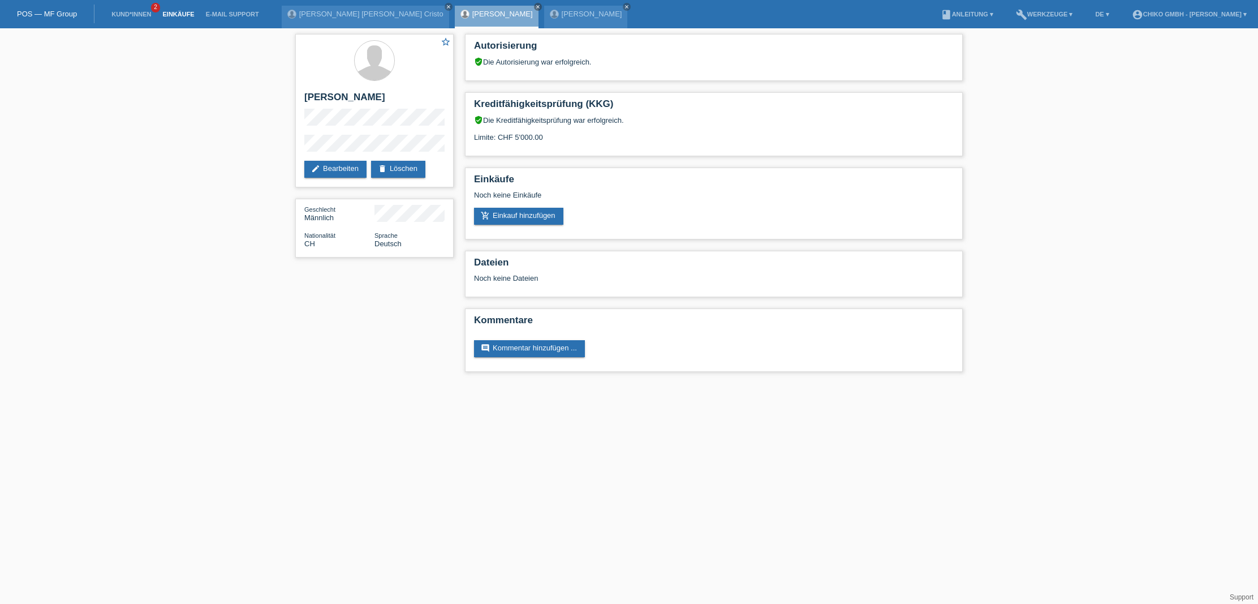
click at [173, 16] on link "Einkäufe" at bounding box center [178, 14] width 43 height 7
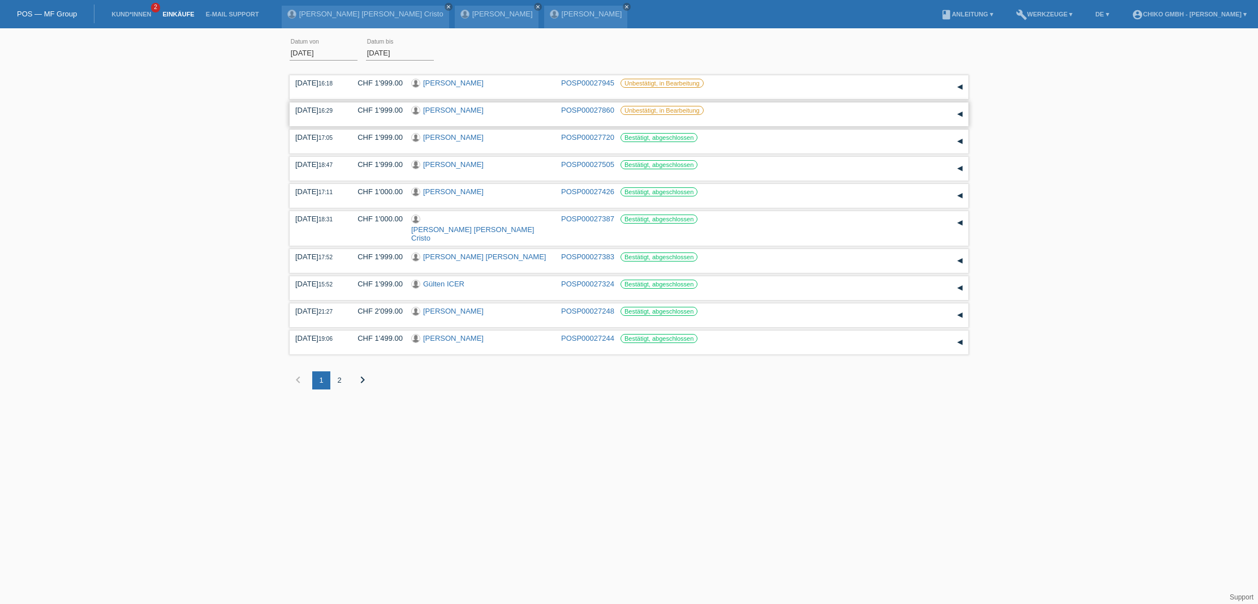
click at [488, 115] on div "[PERSON_NAME]" at bounding box center [481, 111] width 141 height 11
click at [484, 109] on link "[PERSON_NAME]" at bounding box center [453, 110] width 61 height 8
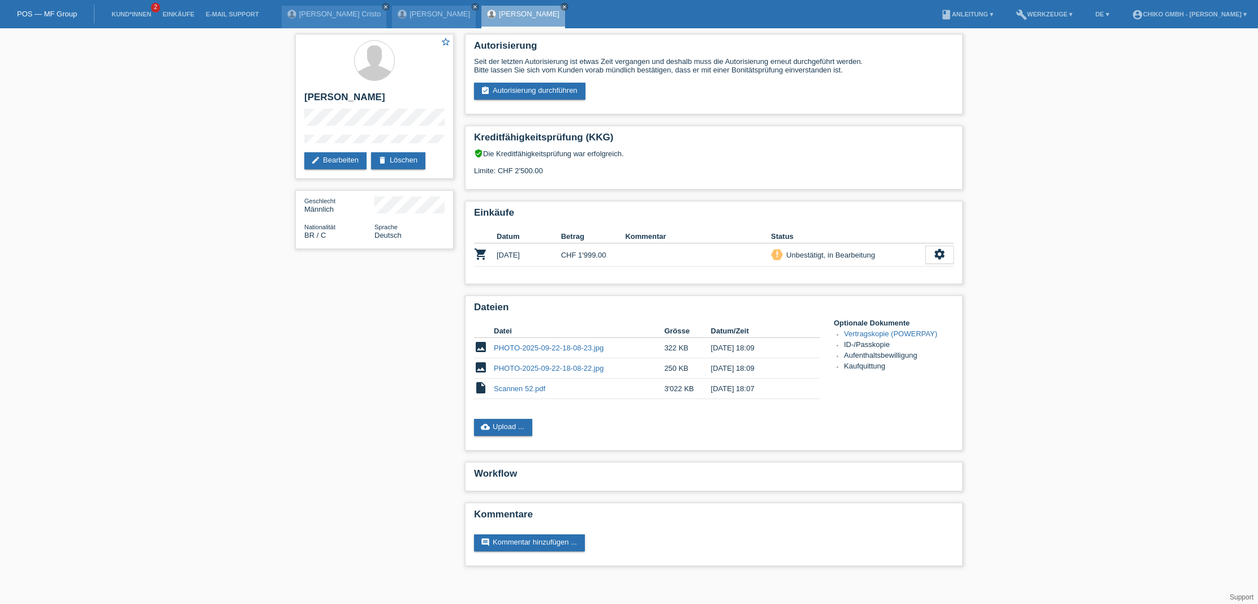
drag, startPoint x: 545, startPoint y: 543, endPoint x: 554, endPoint y: 543, distance: 8.5
click at [549, 542] on link "comment Kommentar hinzufügen ..." at bounding box center [529, 542] width 111 height 17
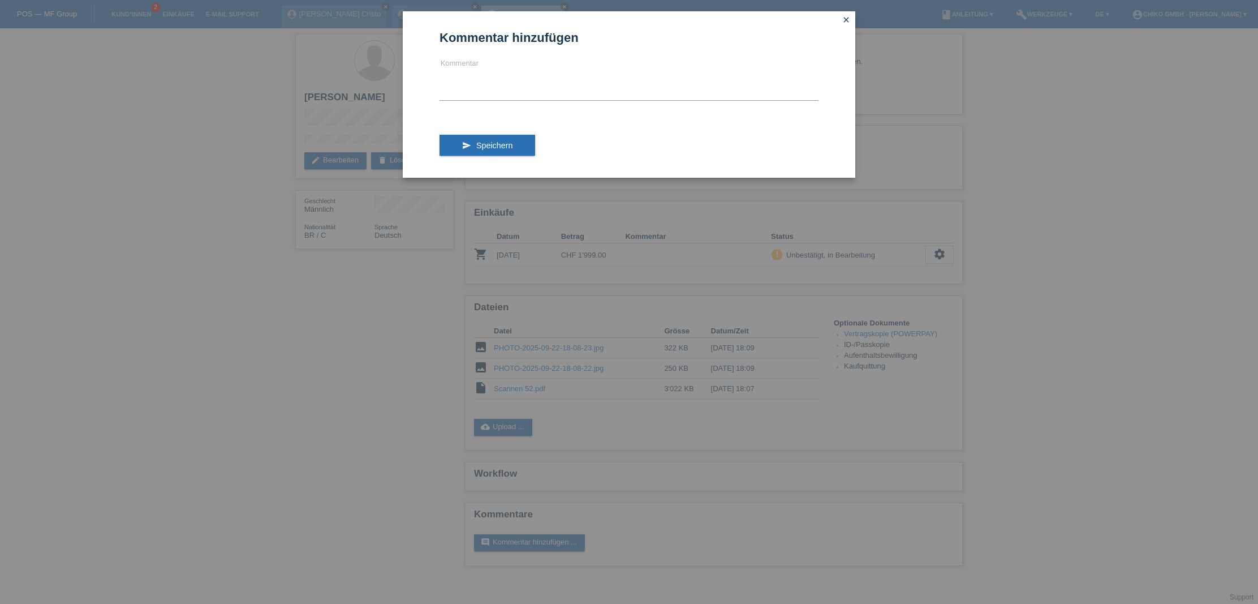
drag, startPoint x: 533, startPoint y: 105, endPoint x: 544, endPoint y: 101, distance: 12.0
click at [539, 102] on form "Kommentar hinzufügen Kommentar send Speichern" at bounding box center [629, 104] width 379 height 147
click at [582, 89] on textarea at bounding box center [629, 79] width 379 height 44
drag, startPoint x: 701, startPoint y: 67, endPoint x: 383, endPoint y: 66, distance: 318.0
click at [383, 66] on div "Kommentar hinzufügen Ist alles in Ordnung ?? Frage nach da es länger dauert als…" at bounding box center [629, 302] width 1258 height 604
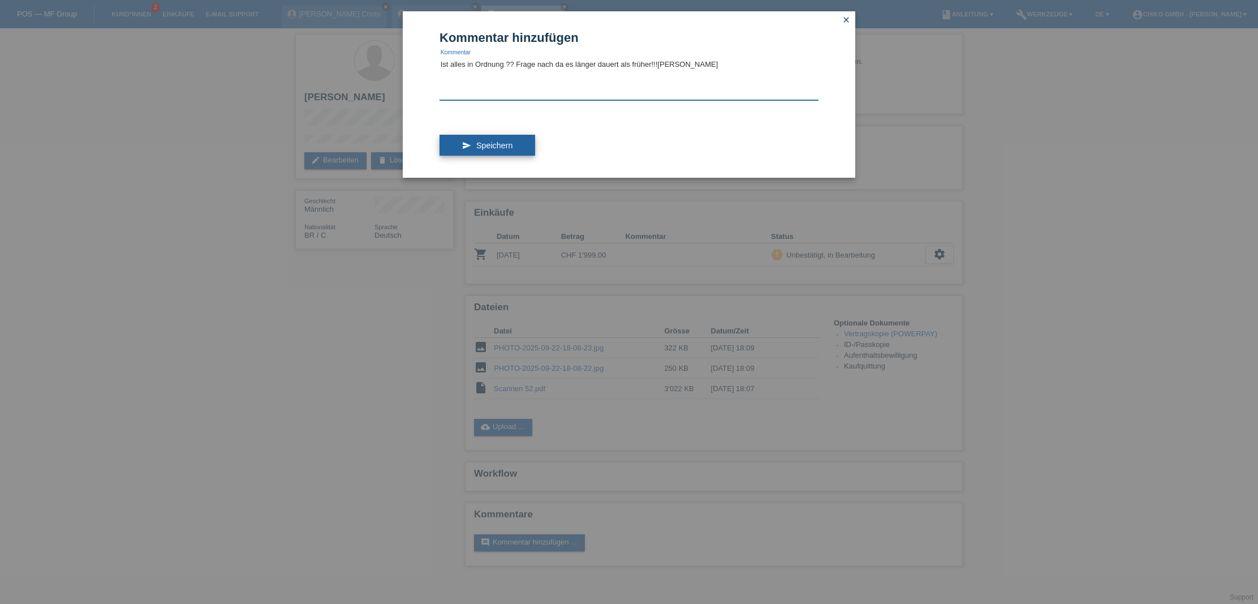
type textarea "Ist alles in Ordnung ?? Frage nach da es länger dauert als früher!!![PERSON_NAM…"
click at [514, 151] on button "send Speichern" at bounding box center [488, 145] width 96 height 21
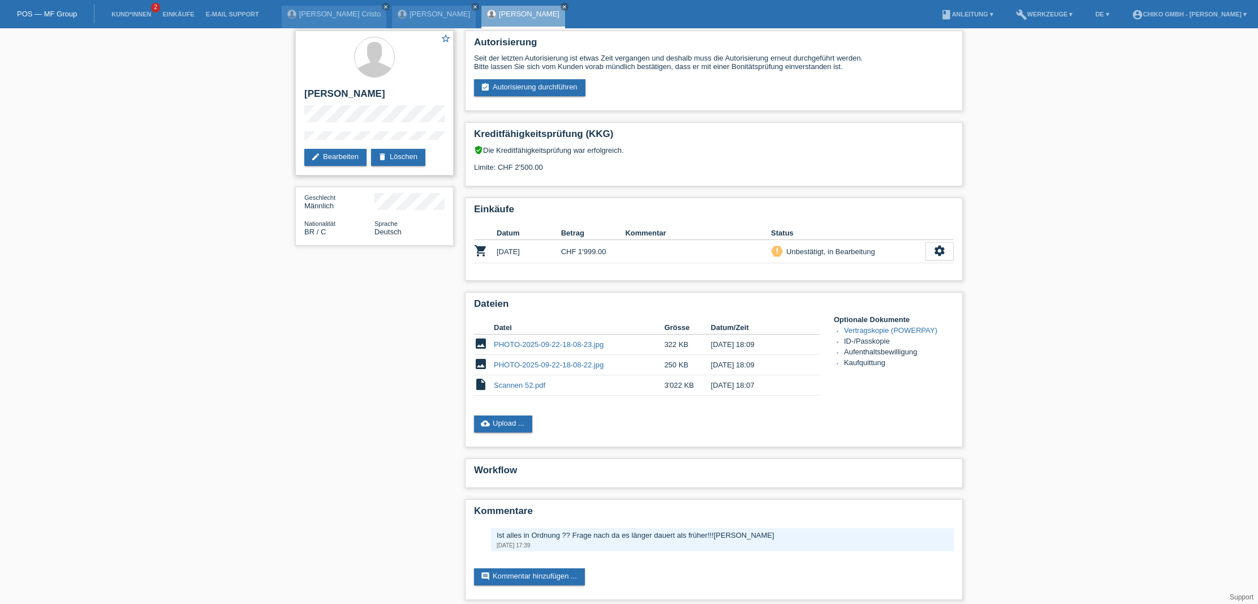
scroll to position [3, 0]
click at [174, 14] on link "Einkäufe" at bounding box center [178, 14] width 43 height 7
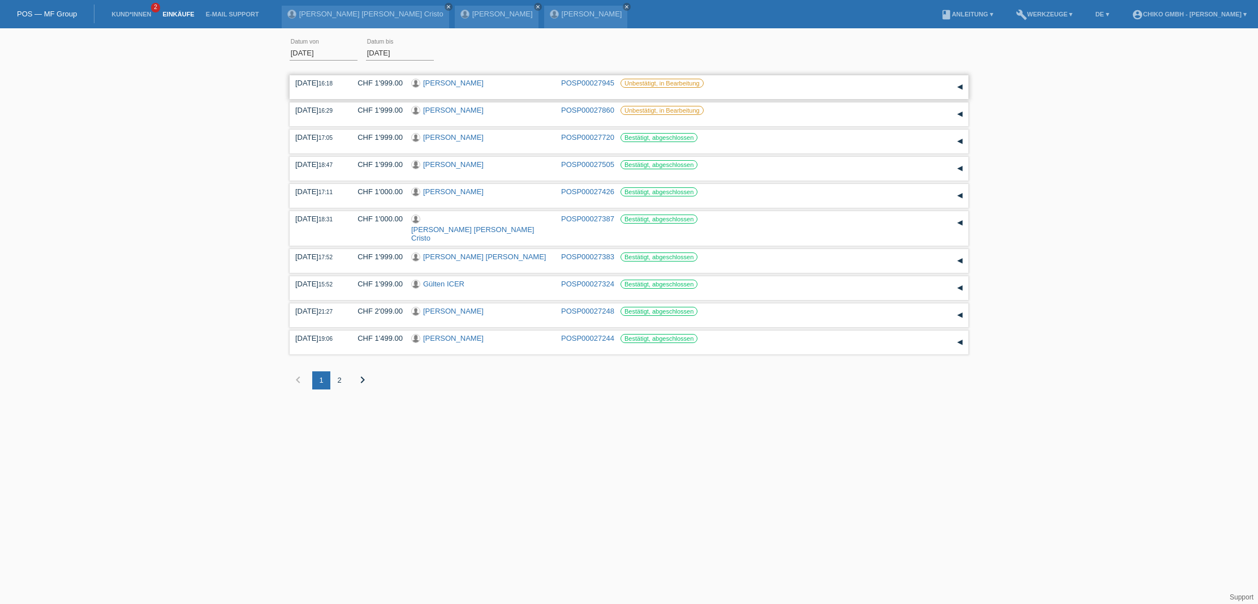
click at [470, 84] on link "[PERSON_NAME]" at bounding box center [453, 83] width 61 height 8
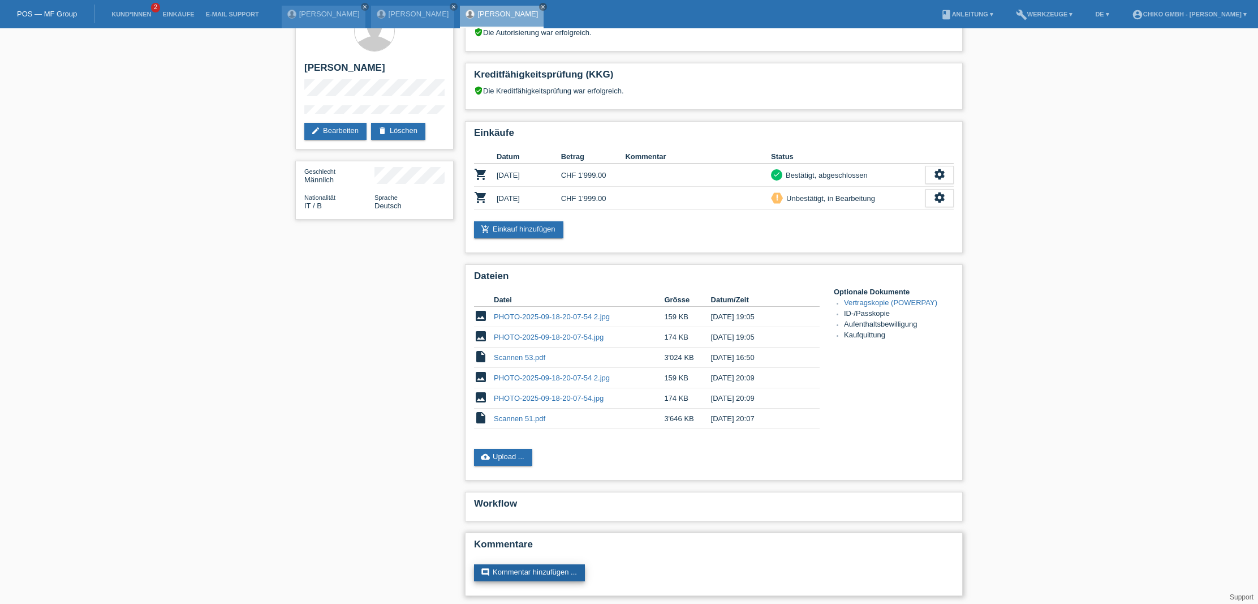
scroll to position [29, 0]
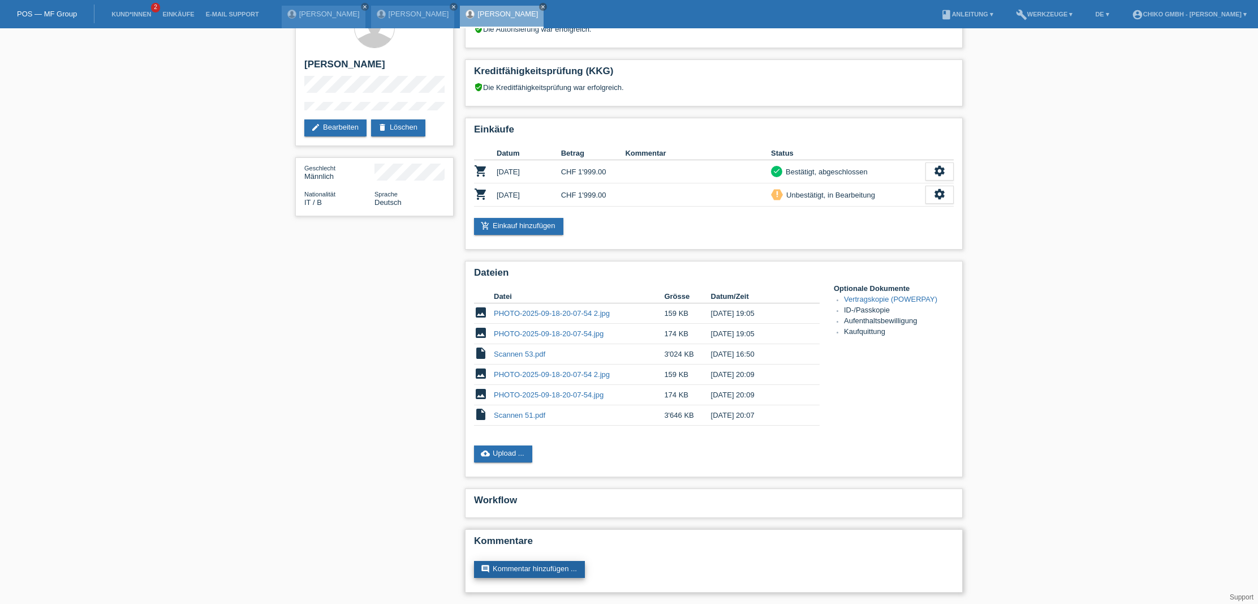
click at [535, 573] on link "comment Kommentar hinzufügen ..." at bounding box center [529, 569] width 111 height 17
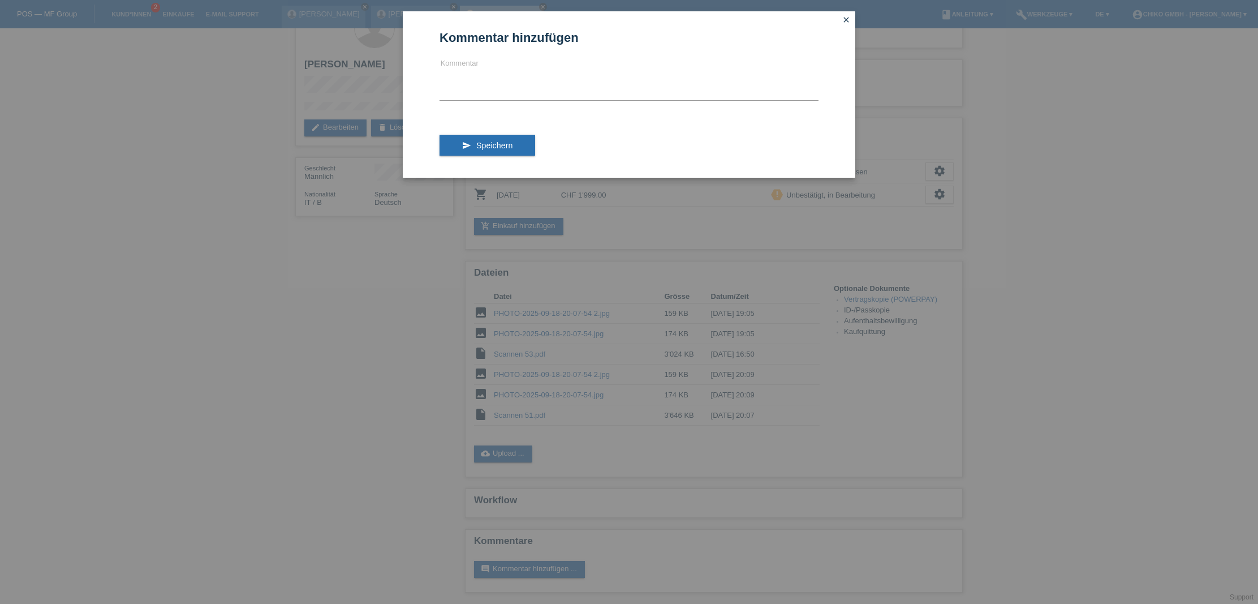
scroll to position [34, 0]
click at [470, 97] on textarea at bounding box center [629, 79] width 379 height 44
paste textarea "Ist alles in Ordnung ?? Frage nach da es länger dauert als früher!!![PERSON_NAM…"
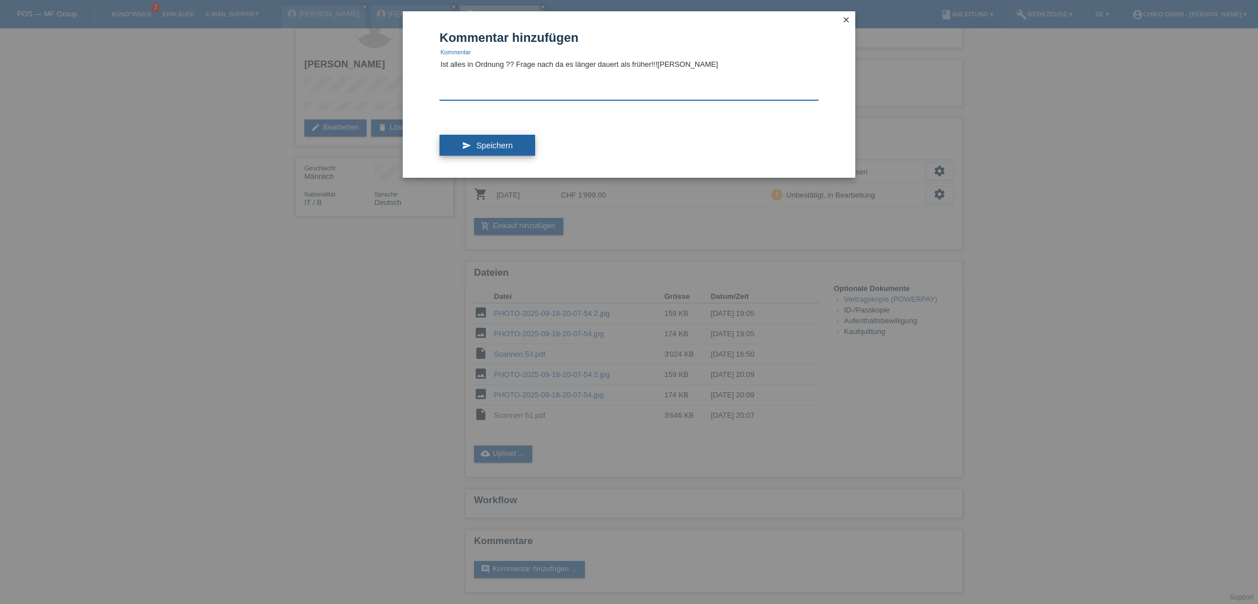
type textarea "Ist alles in Ordnung ?? Frage nach da es länger dauert als früher!!![PERSON_NAM…"
click at [493, 148] on span "Speichern" at bounding box center [494, 145] width 36 height 9
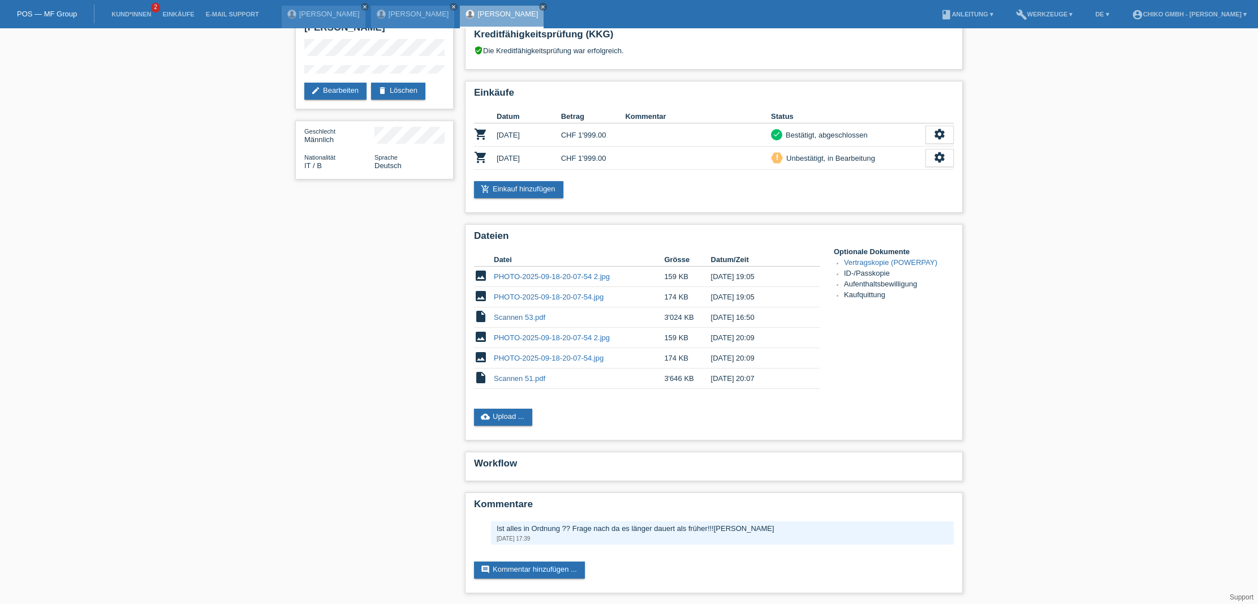
scroll to position [67, 1]
